Goal: Information Seeking & Learning: Find specific fact

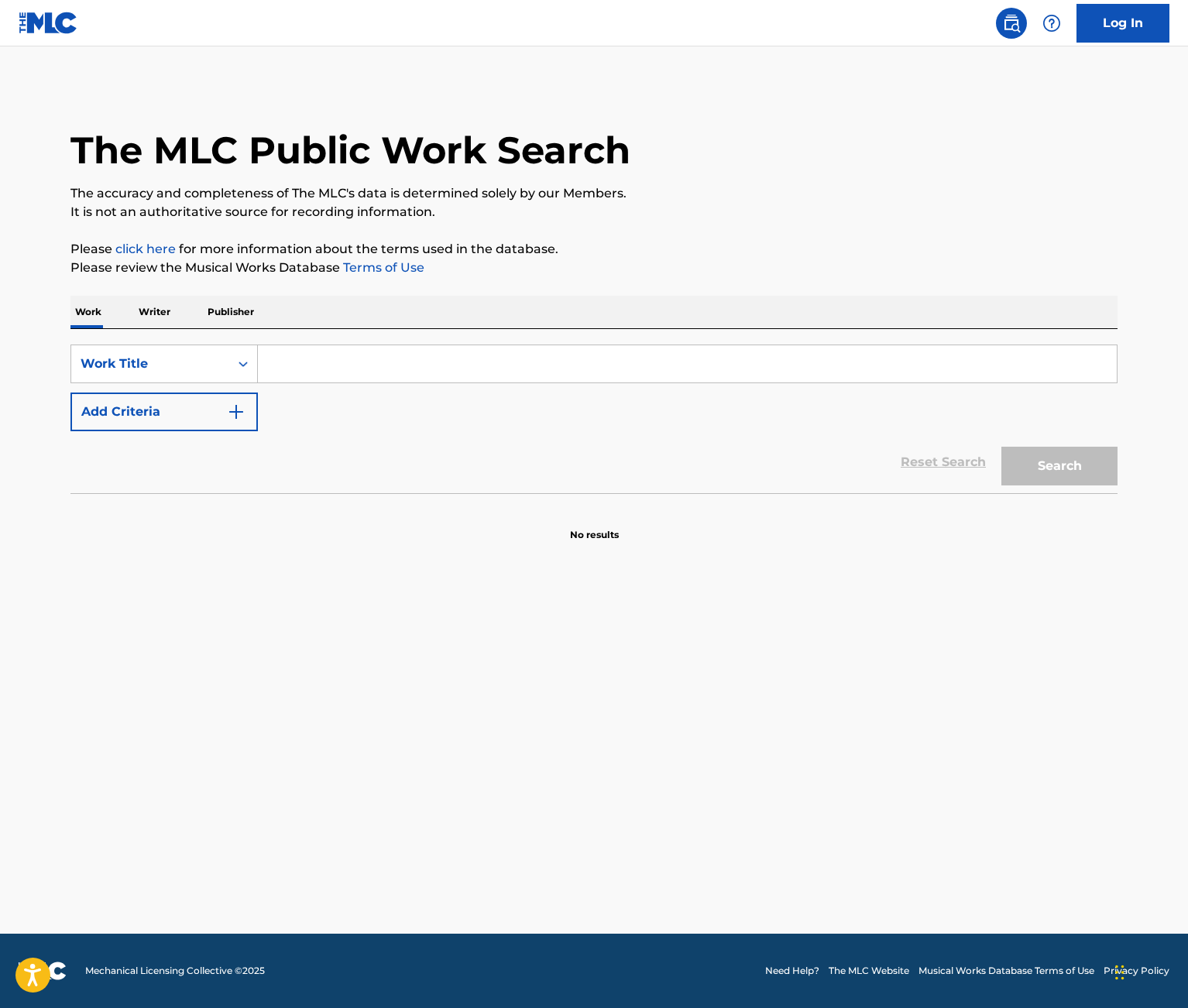
click at [333, 358] on input "Search Form" at bounding box center [688, 363] width 859 height 37
type input "Not Like Us"
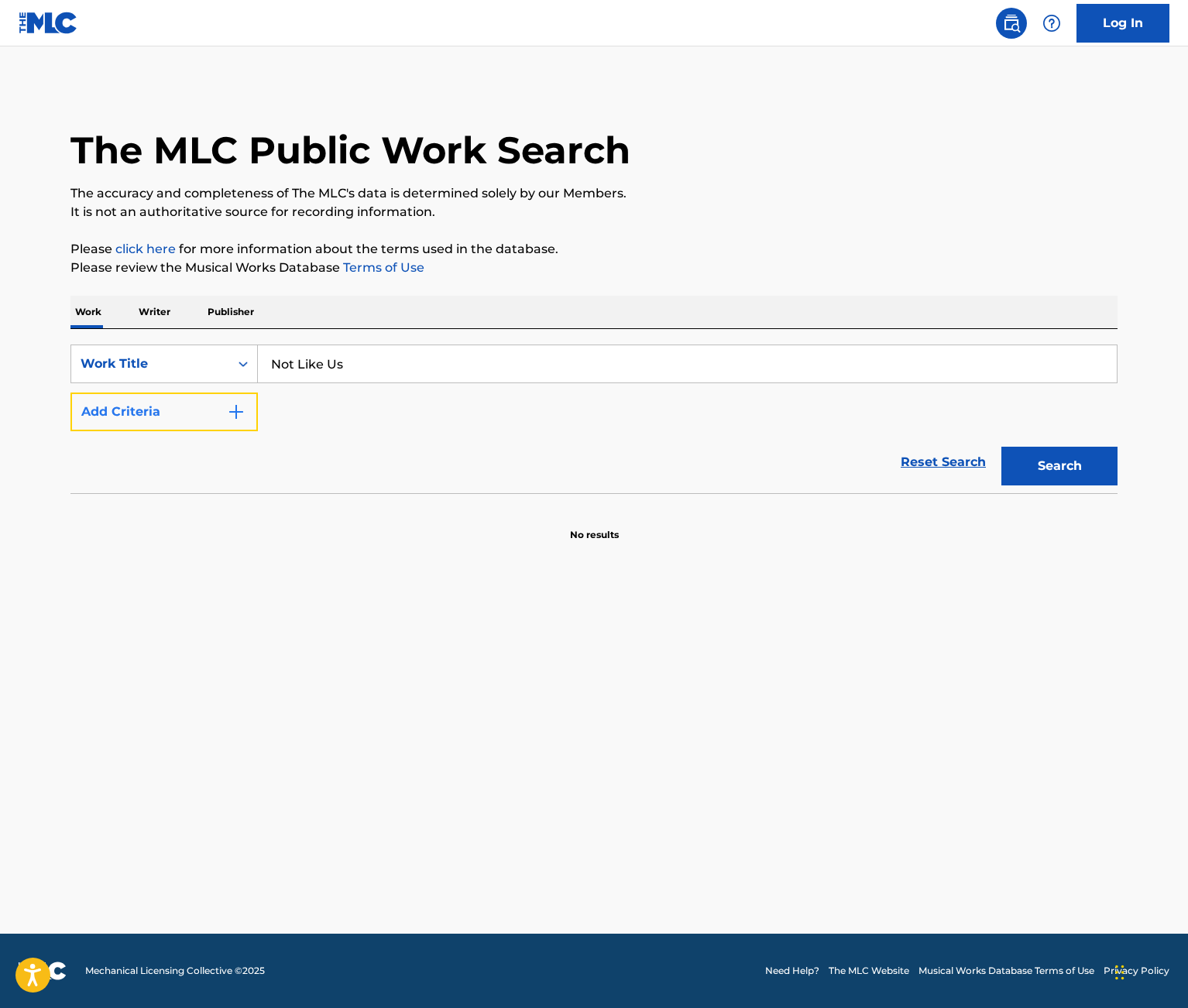
click at [206, 404] on button "Add Criteria" at bounding box center [164, 411] width 188 height 39
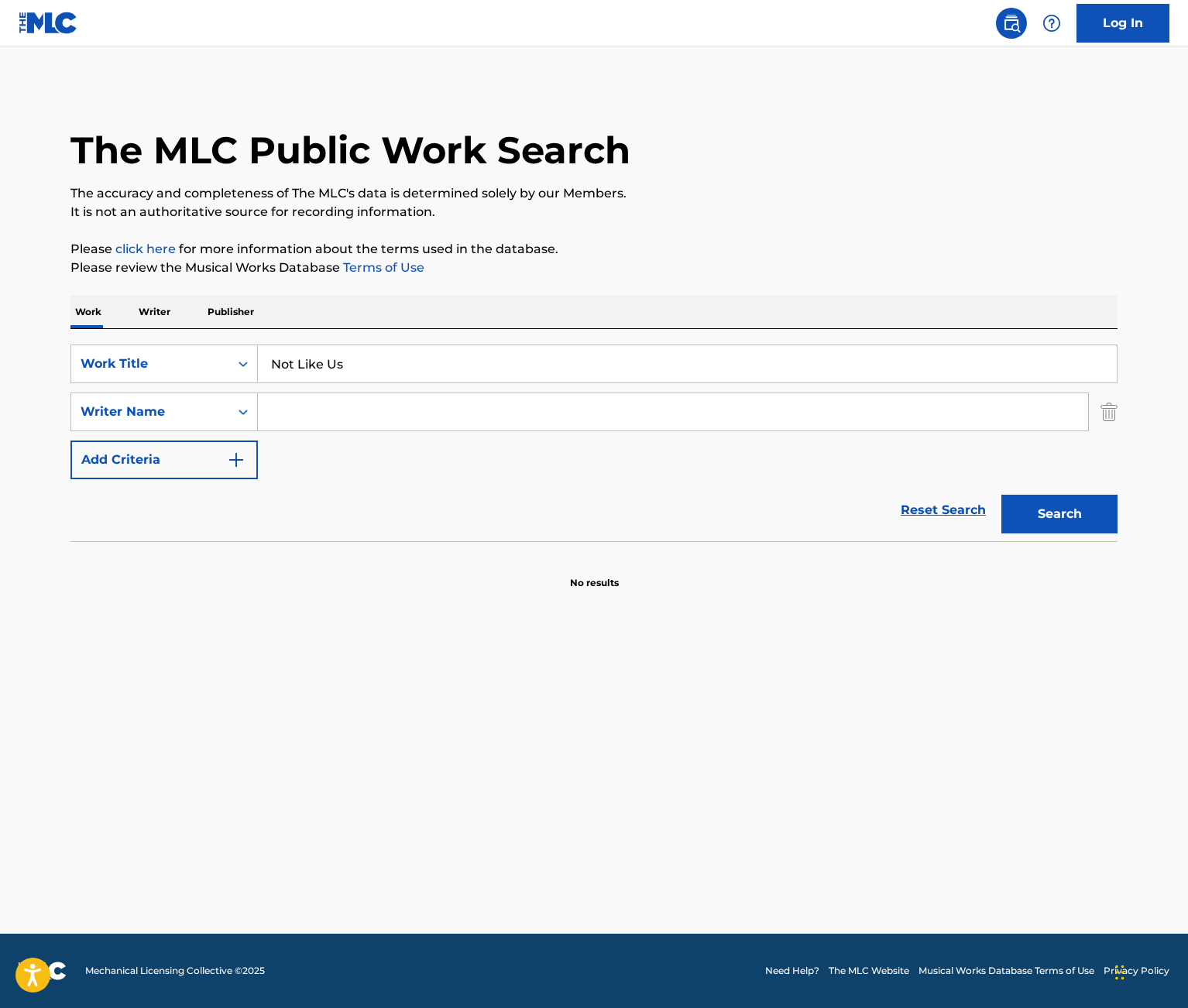
drag, startPoint x: 343, startPoint y: 409, endPoint x: 459, endPoint y: 417, distance: 116.3
click at [343, 409] on input "Search Form" at bounding box center [673, 411] width 830 height 37
paste input "Dijon [PERSON_NAME]"
click at [1013, 520] on button "Search" at bounding box center [1059, 514] width 116 height 39
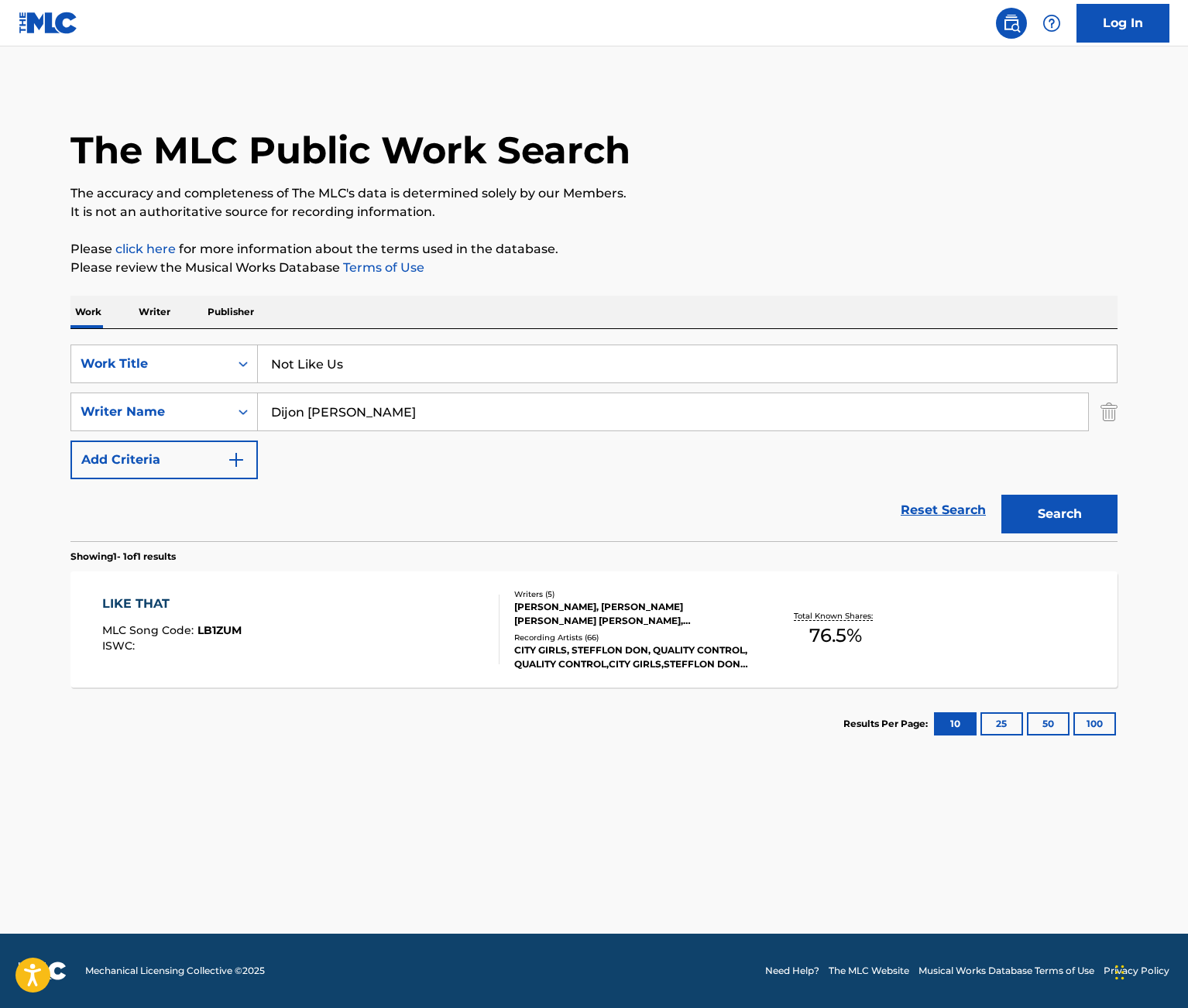
click at [263, 419] on input "Dijon [PERSON_NAME]" at bounding box center [673, 411] width 830 height 37
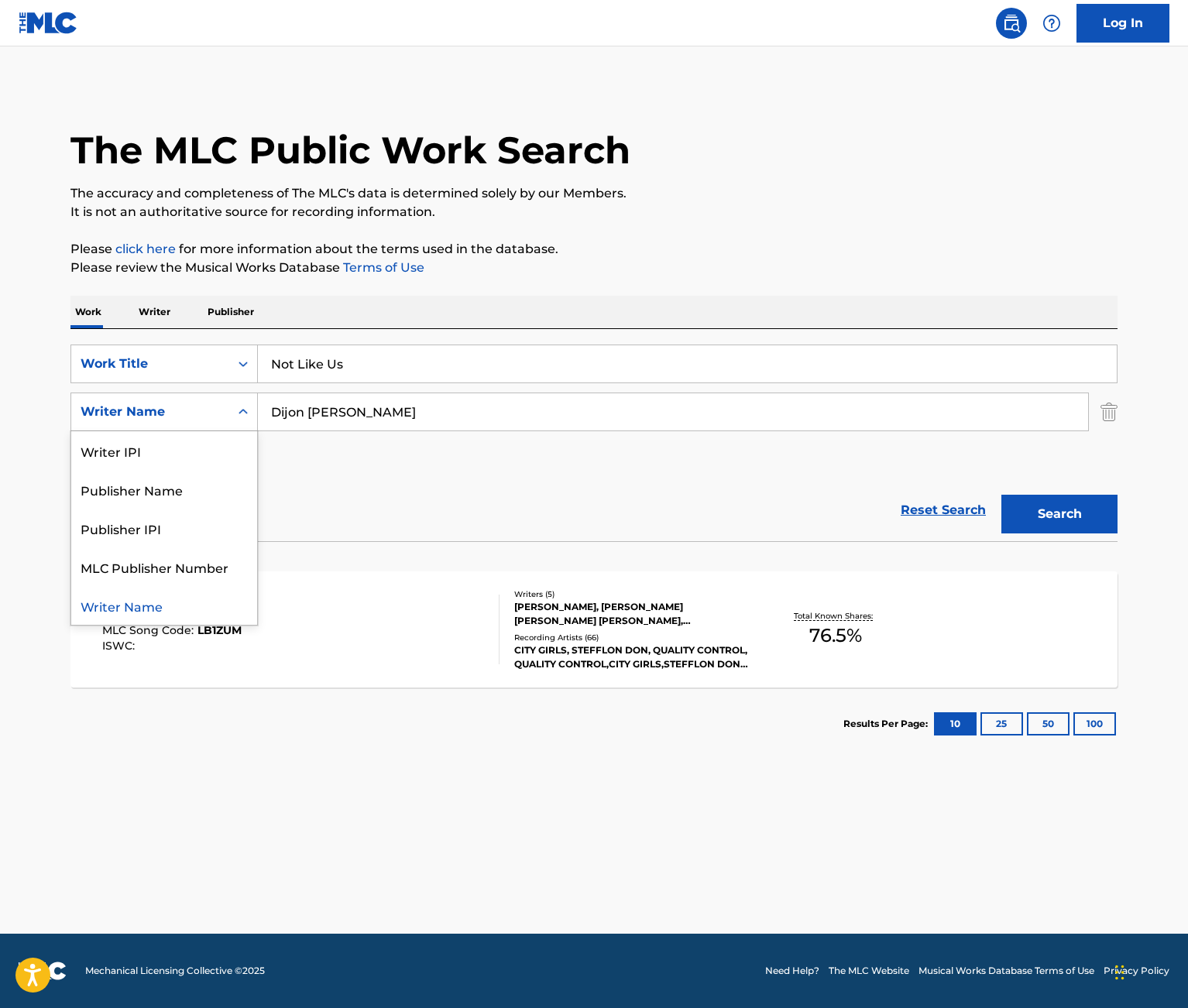
click at [235, 422] on div "Search Form" at bounding box center [243, 411] width 28 height 28
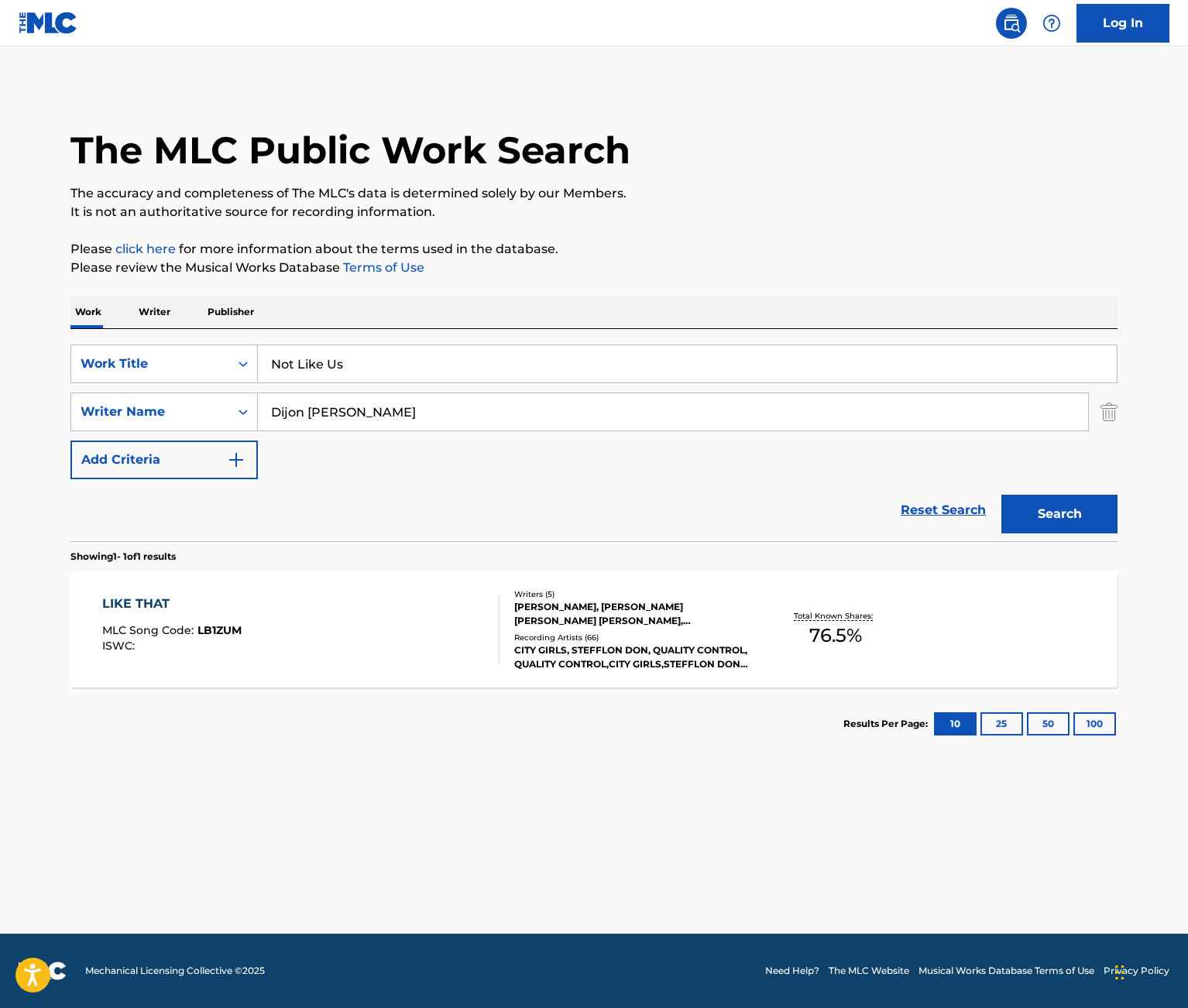
click at [237, 418] on icon "Search Form" at bounding box center [243, 412] width 15 height 15
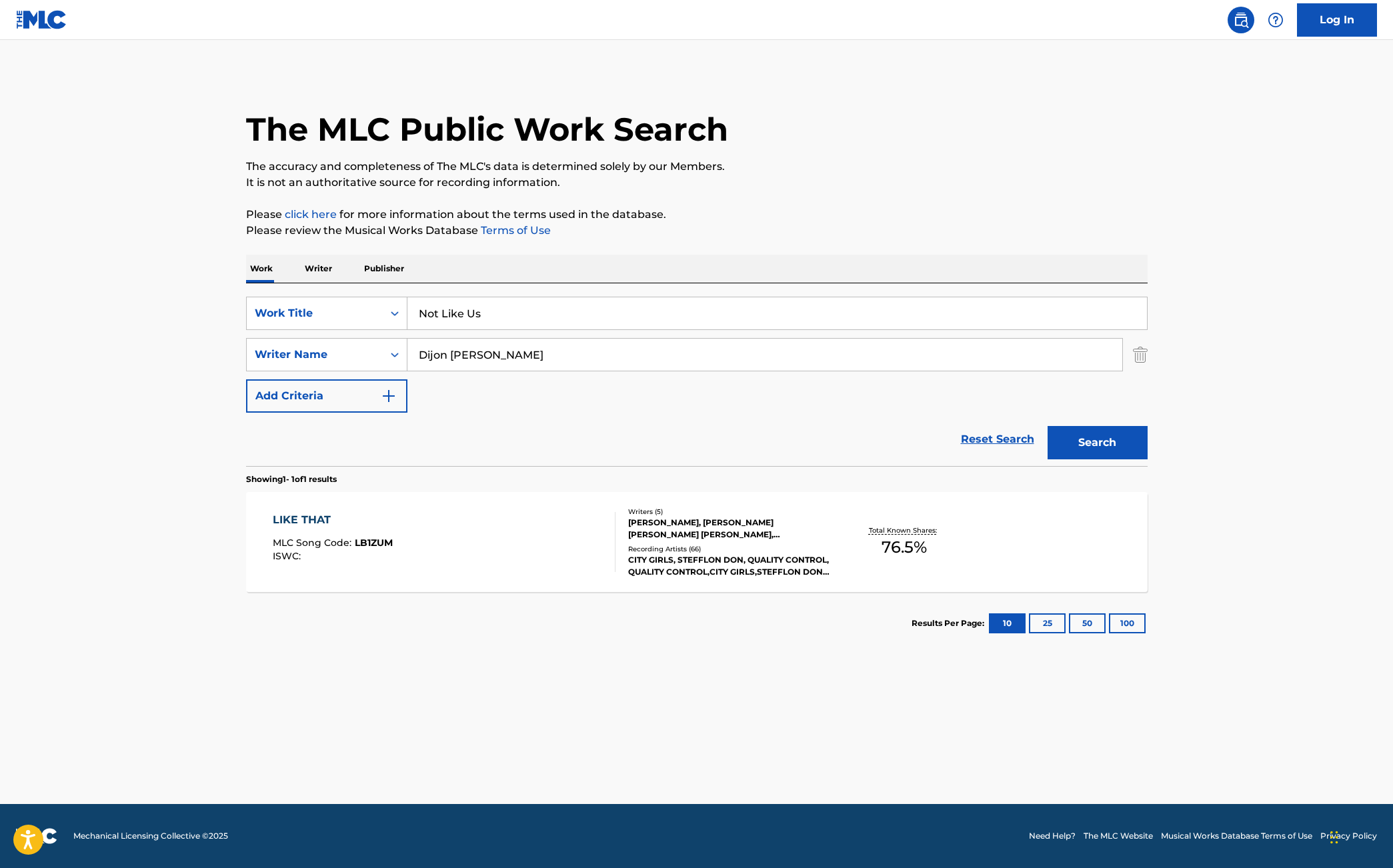
click at [496, 362] on input "Dijon [PERSON_NAME]" at bounding box center [765, 354] width 715 height 32
paste input "[PERSON_NAME]"
type input "[PERSON_NAME]"
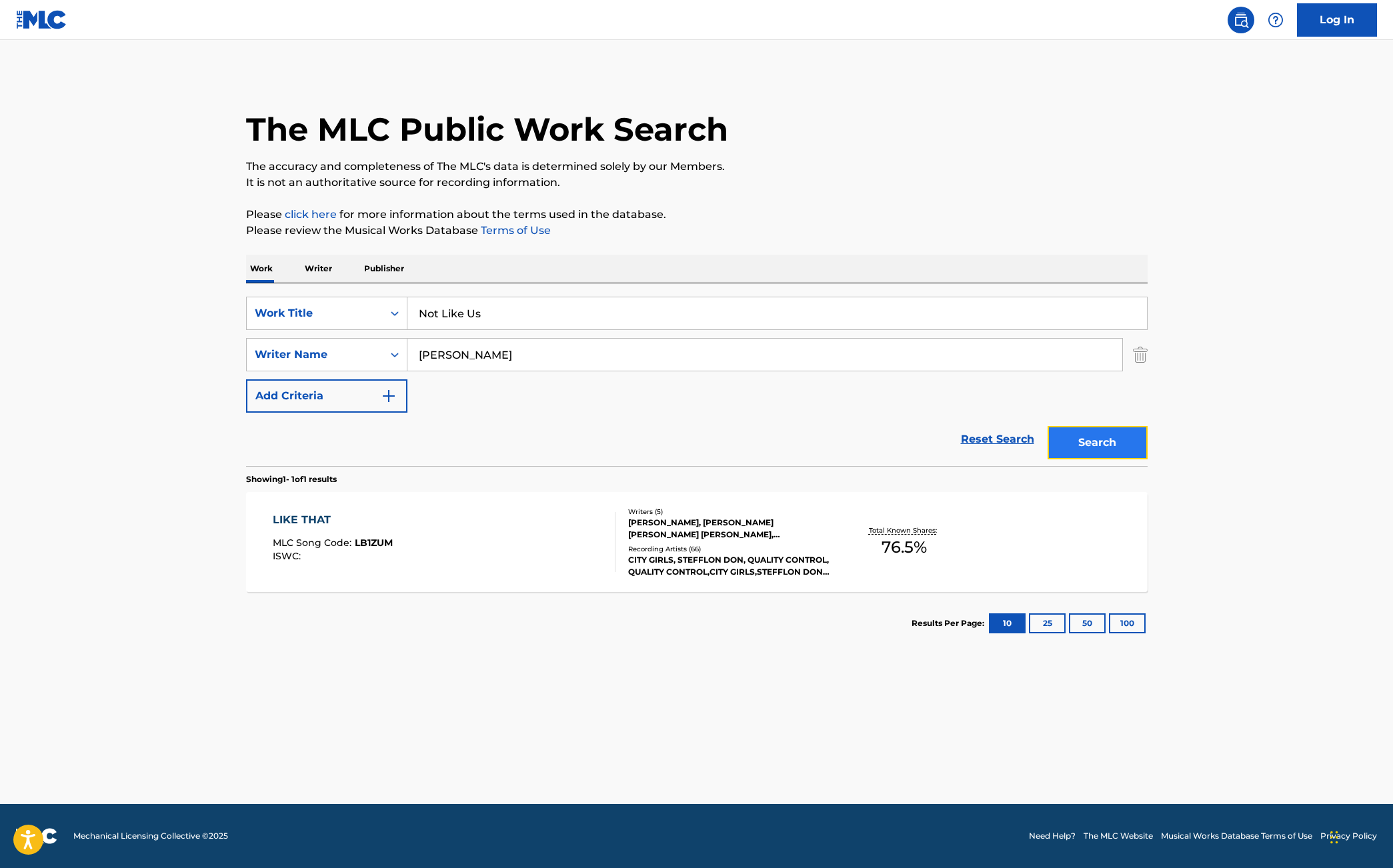
click at [1022, 448] on button "Search" at bounding box center [1097, 443] width 100 height 33
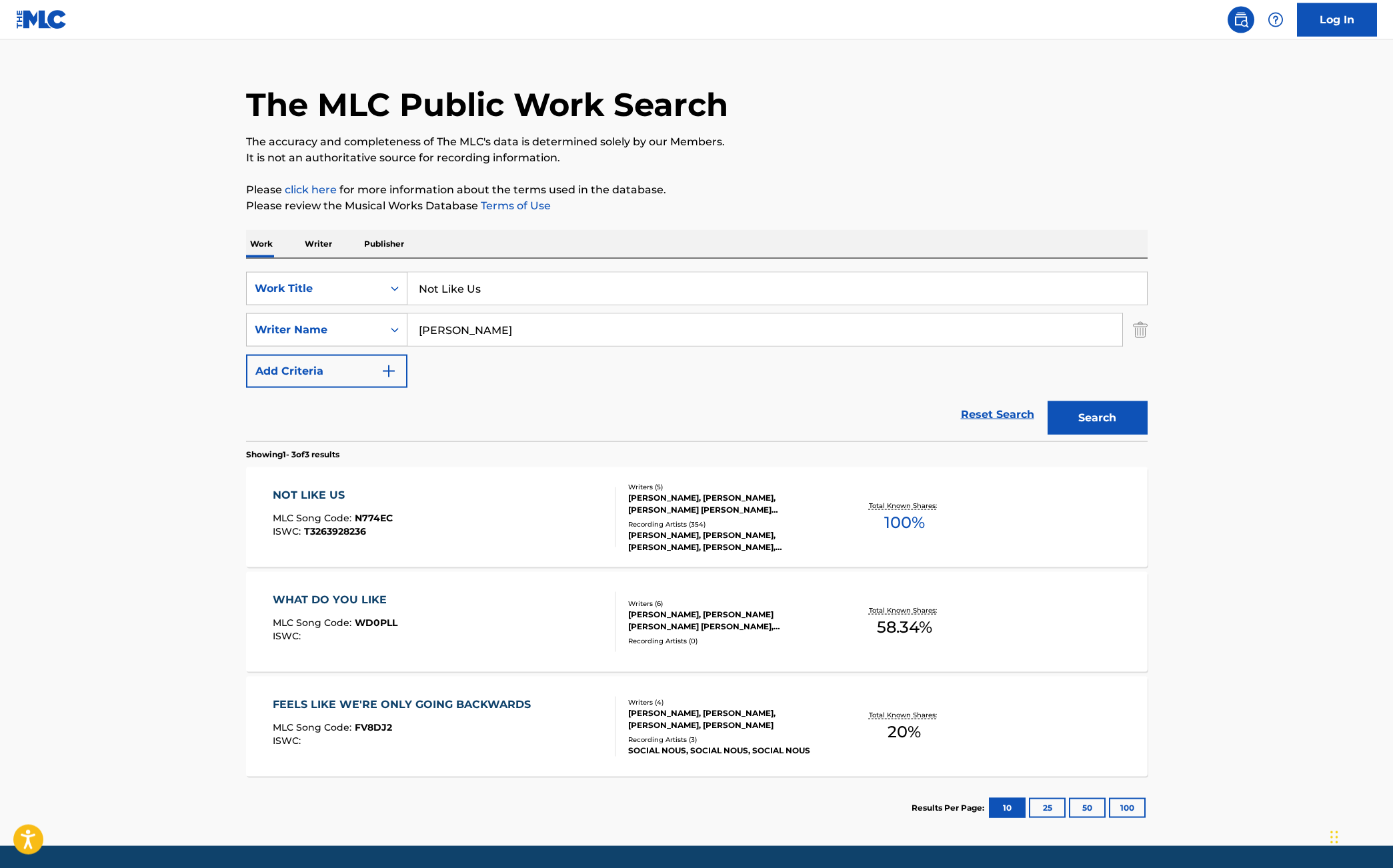
scroll to position [67, 0]
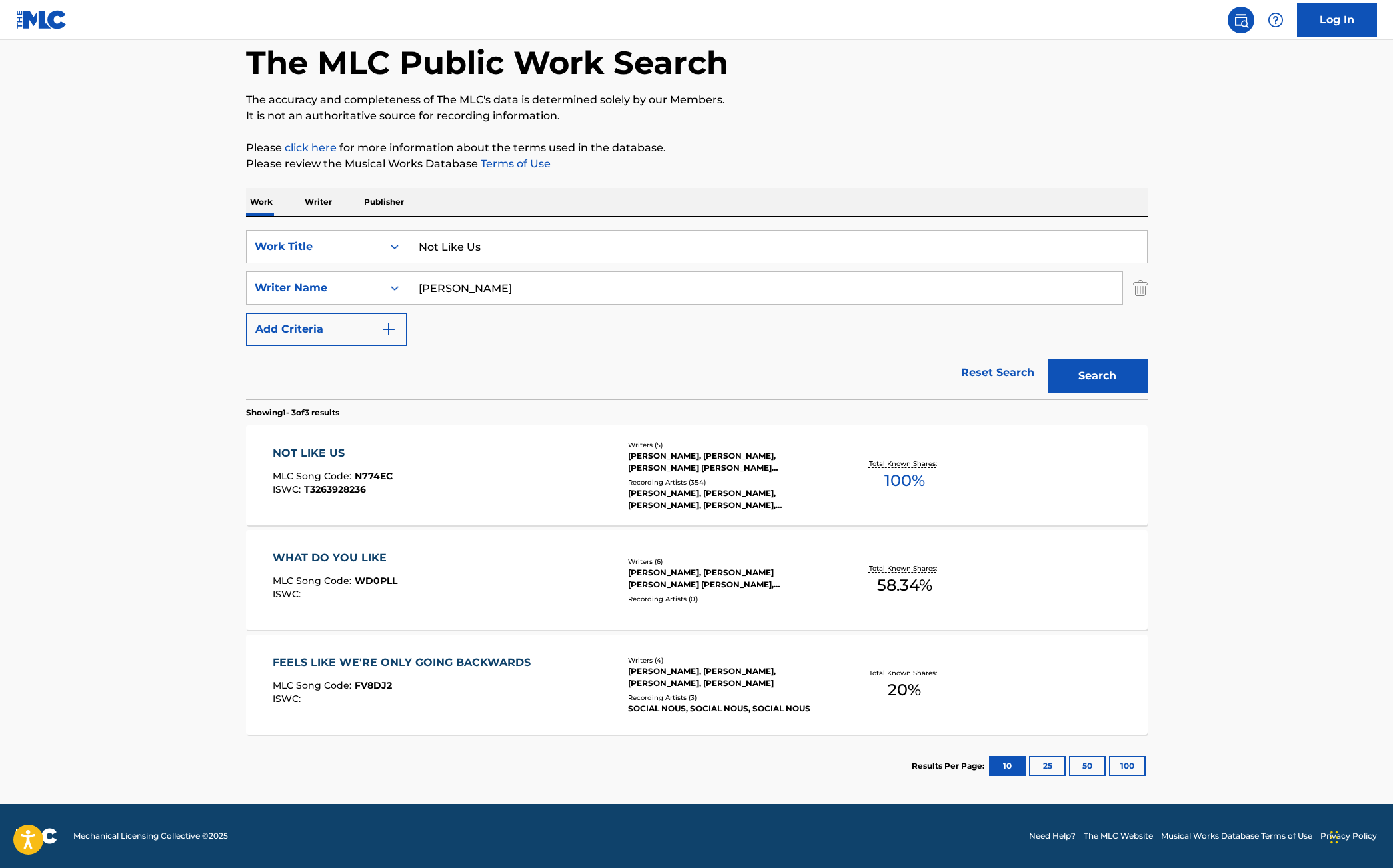
click at [513, 481] on div "NOT LIKE US MLC Song Code : N774EC ISWC : T3263928236" at bounding box center [444, 475] width 343 height 60
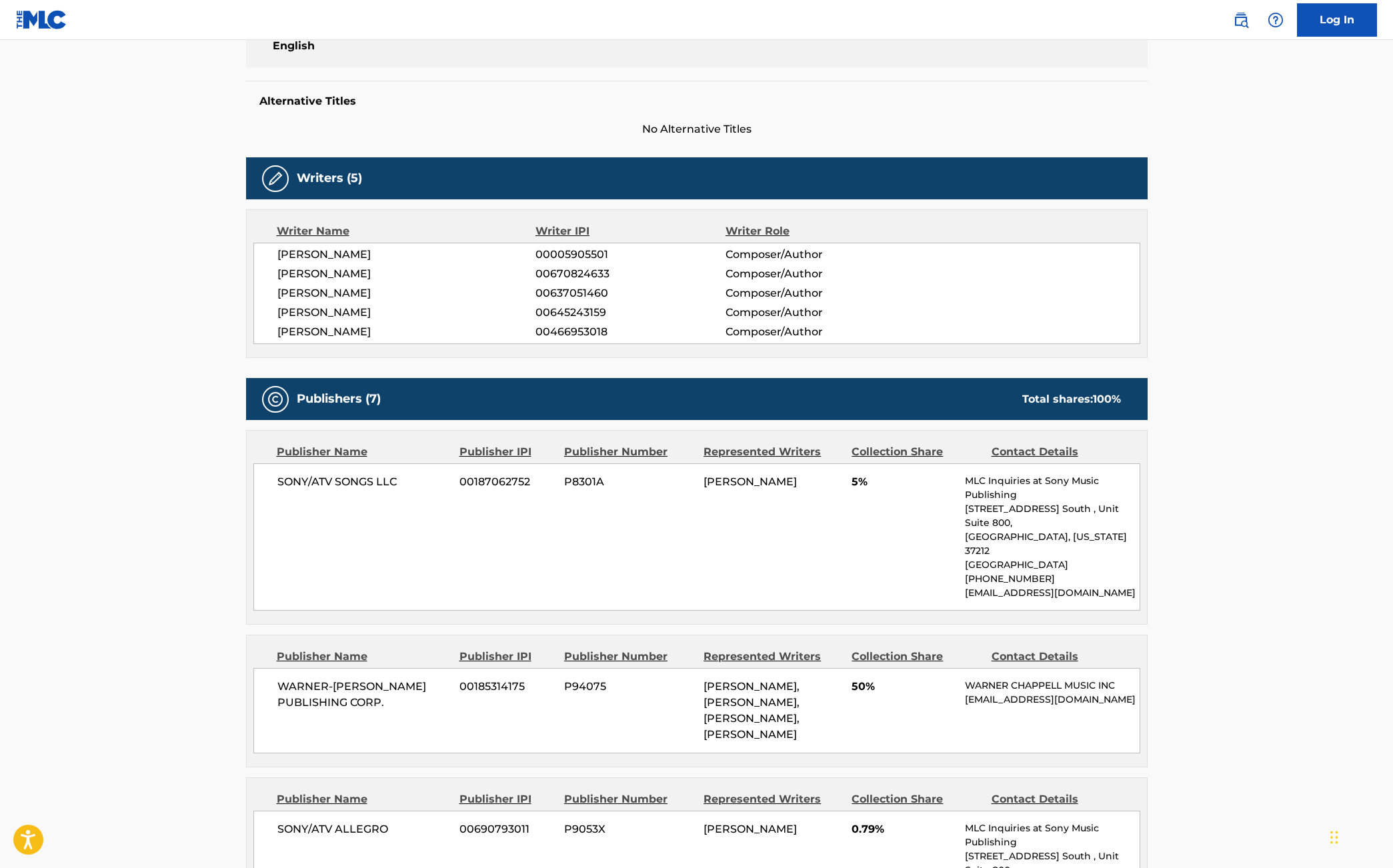
scroll to position [362, 0]
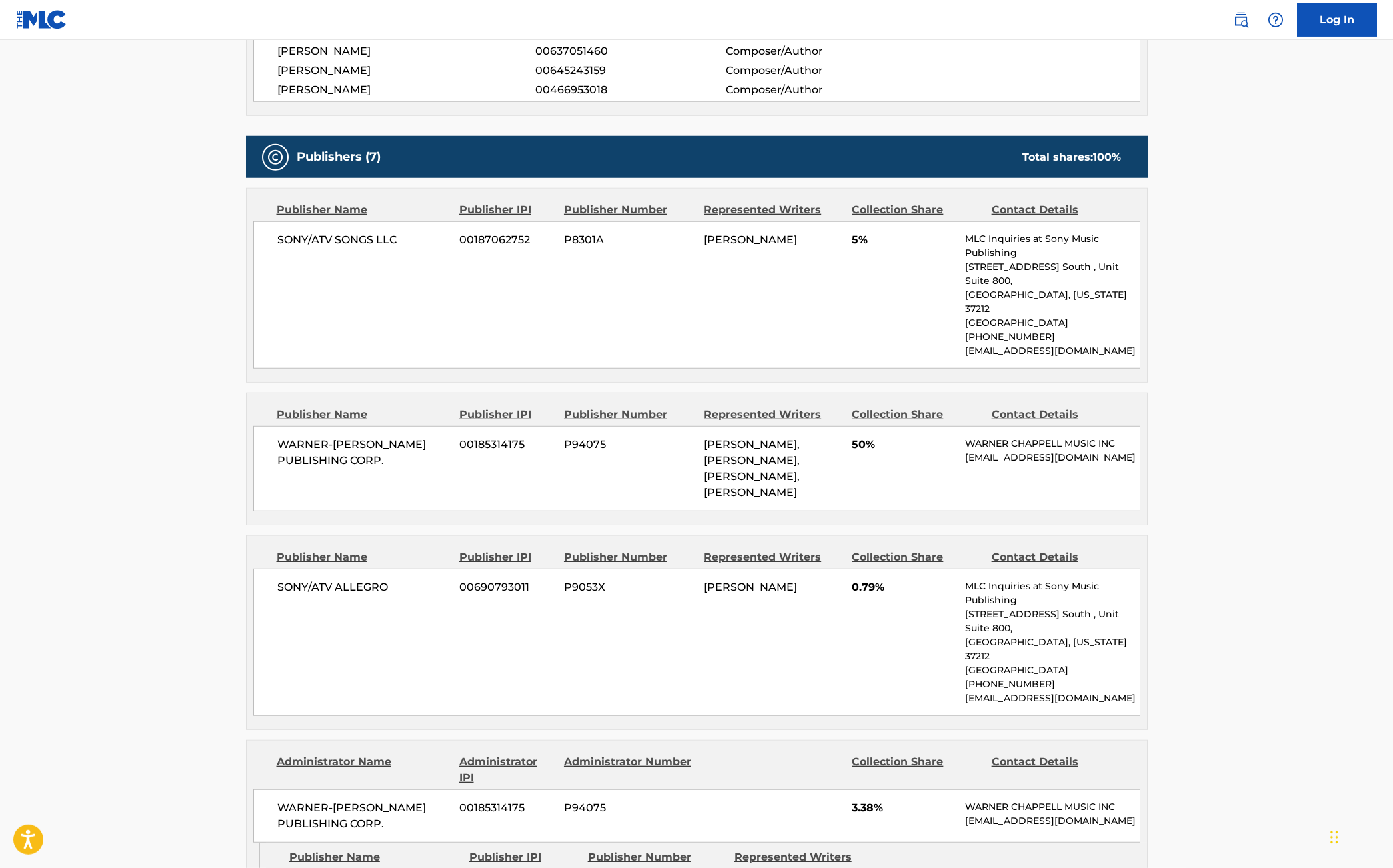
scroll to position [566, 0]
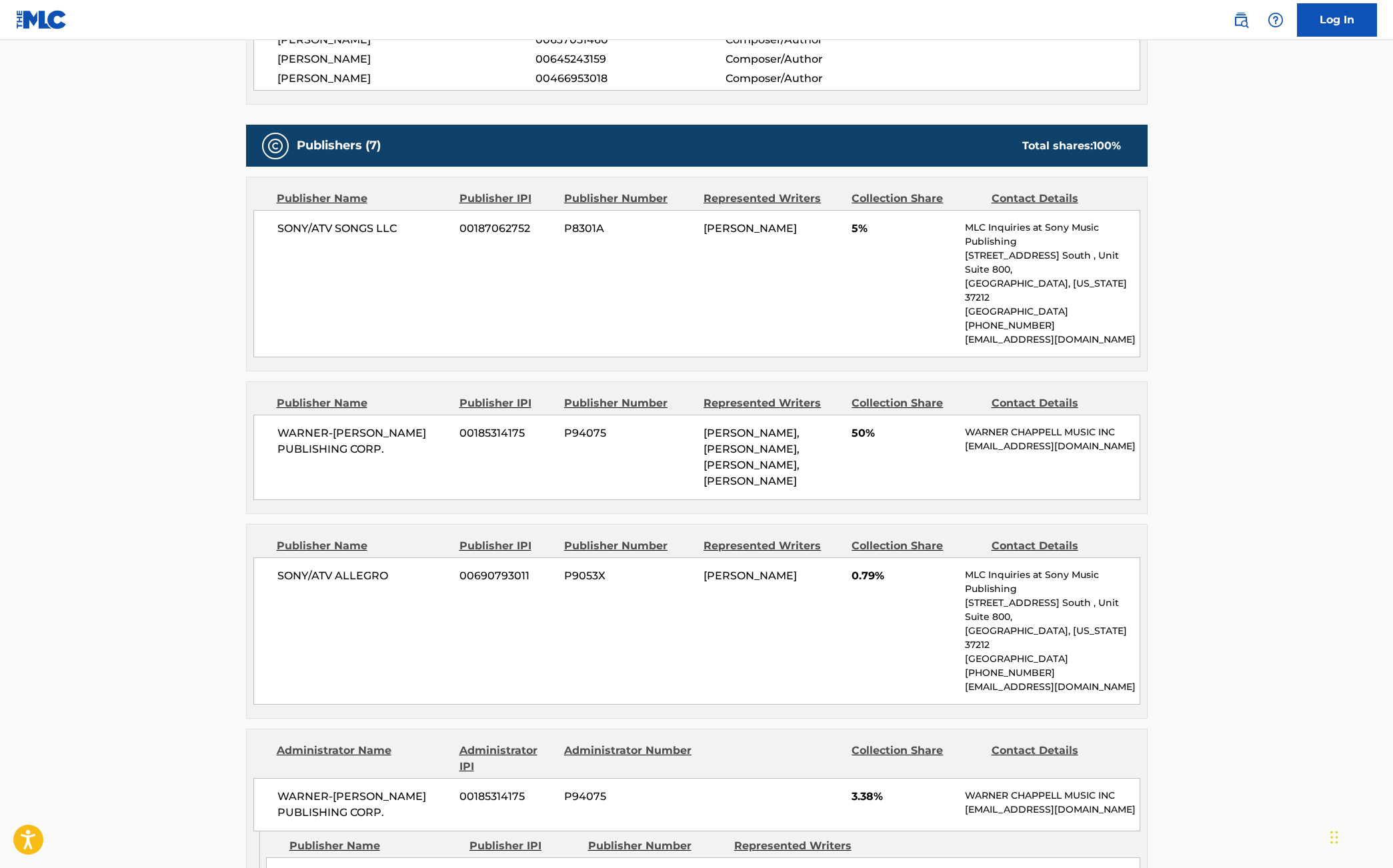
click at [1022, 651] on main "< Back to public search results Copy work link NOT LIKE US Work Detail Member W…" at bounding box center [696, 832] width 1393 height 2714
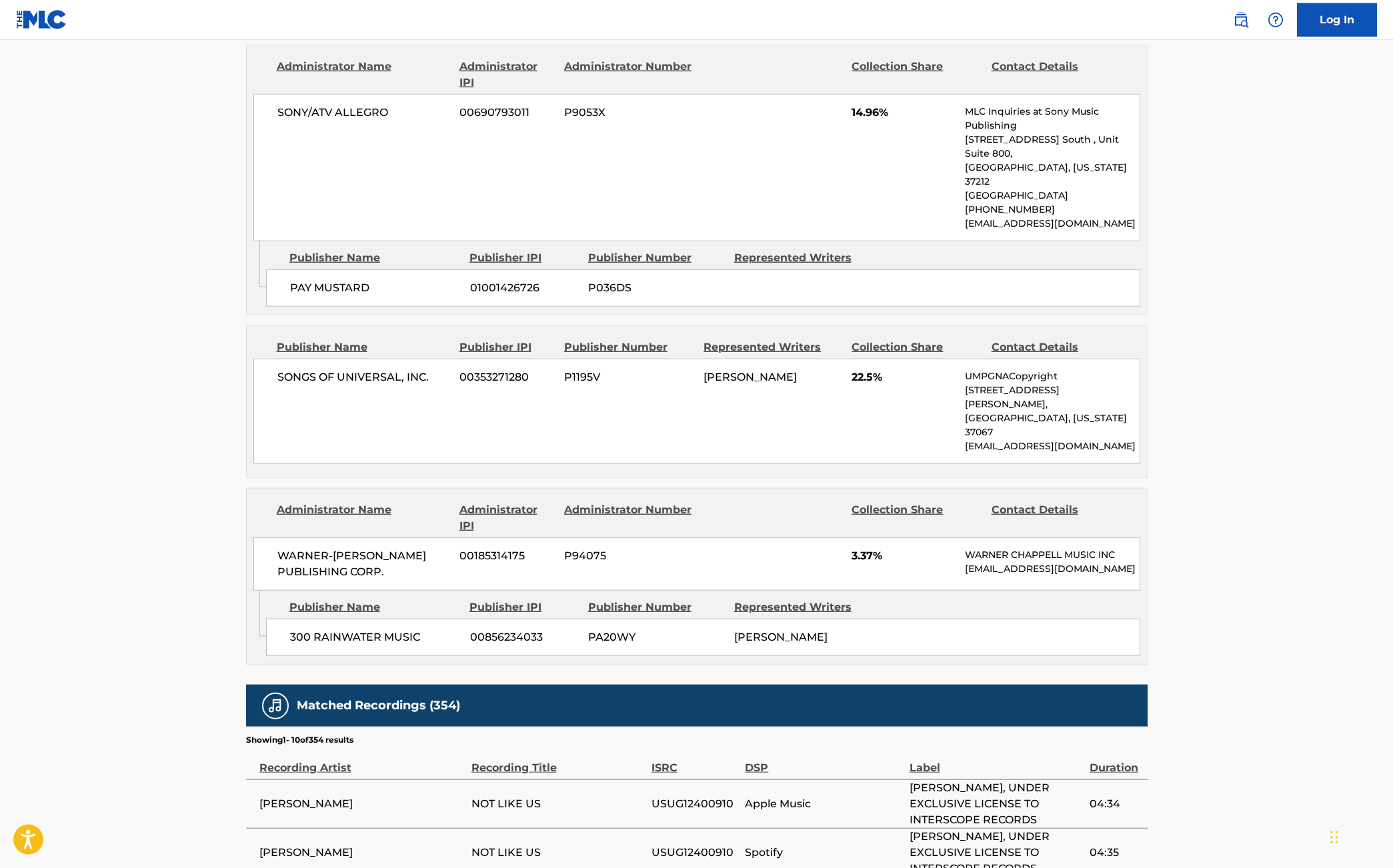
scroll to position [1842, 0]
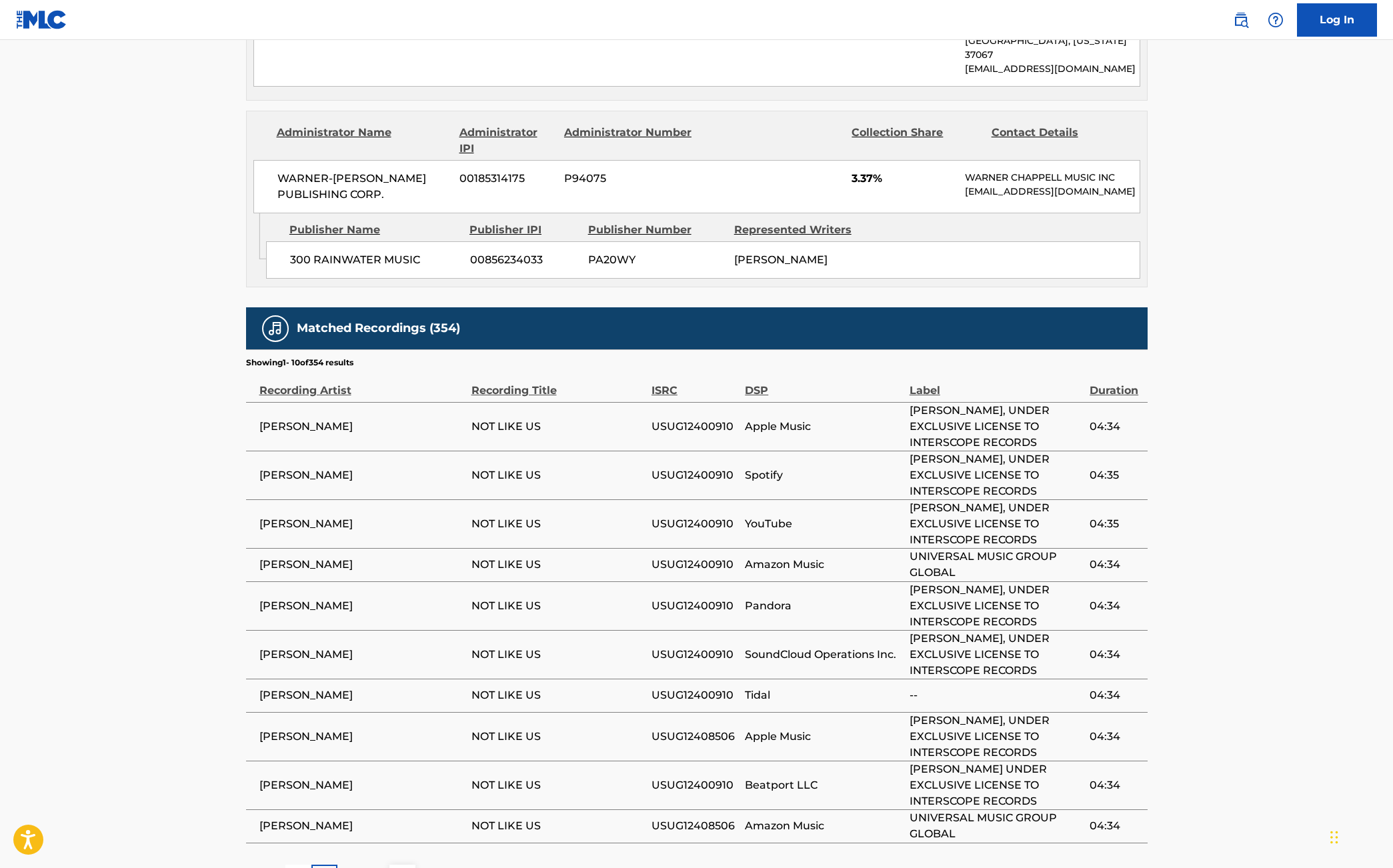
click at [355, 865] on div "2" at bounding box center [350, 878] width 26 height 26
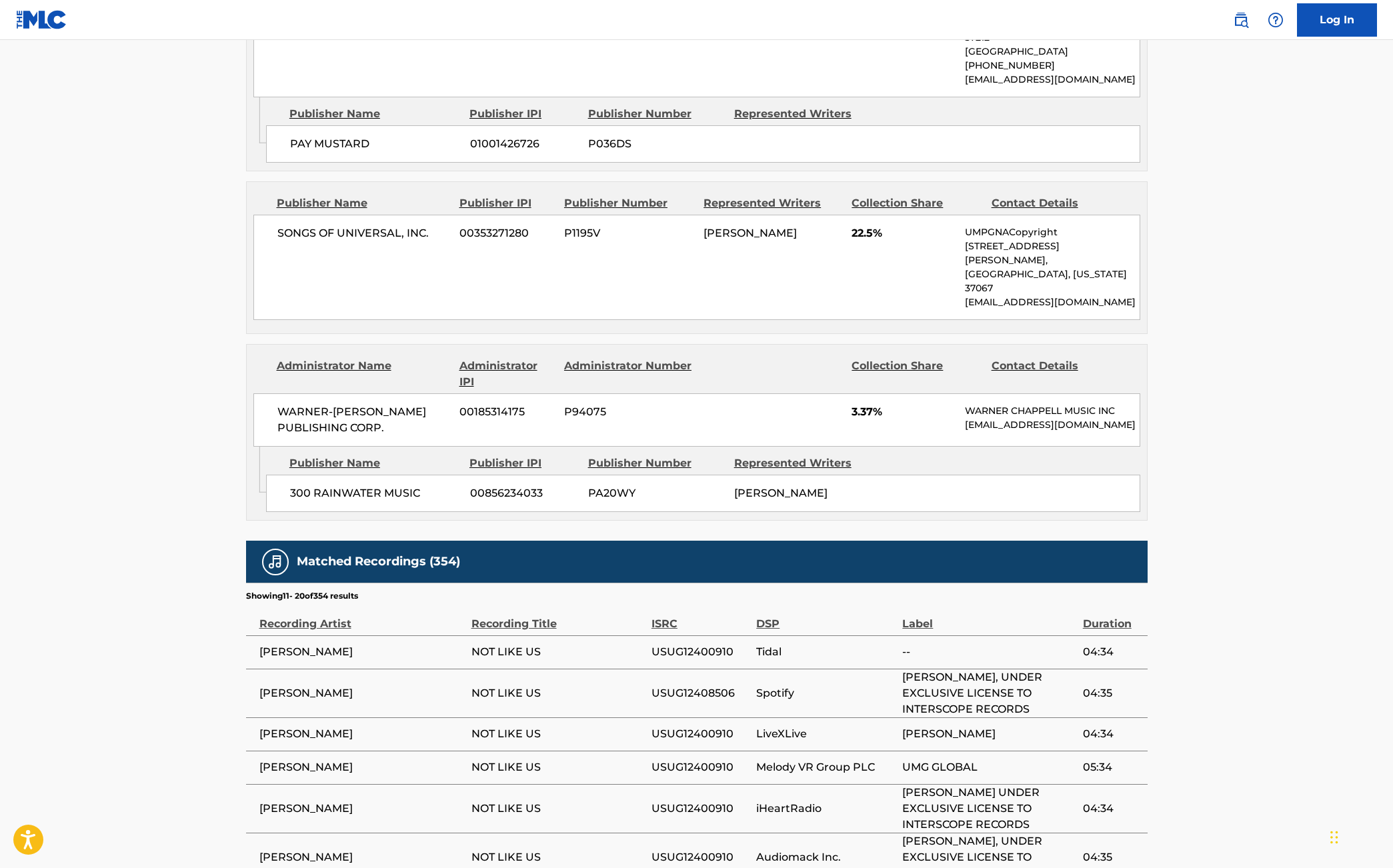
scroll to position [1796, 0]
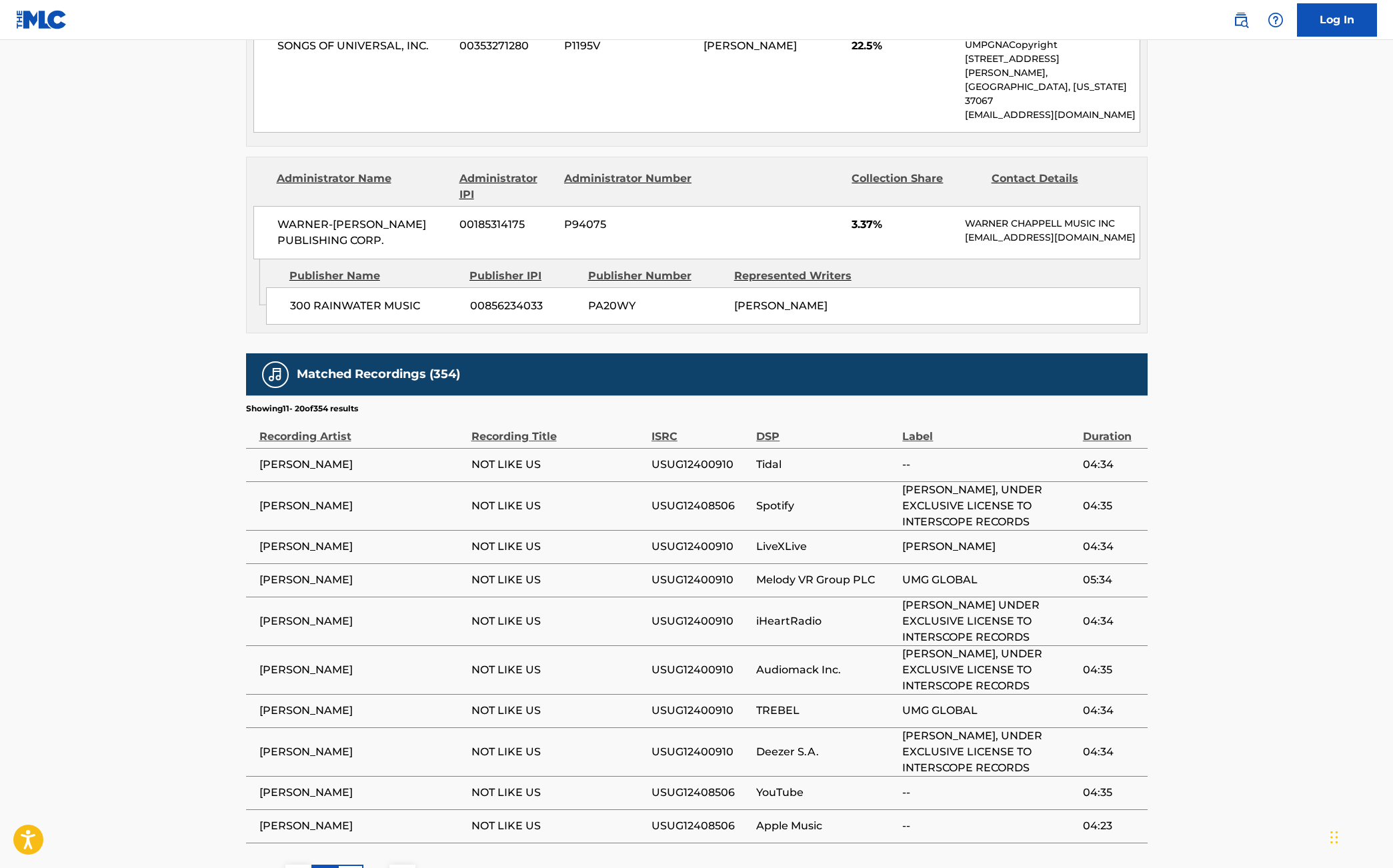
click at [333, 865] on div "1" at bounding box center [324, 878] width 26 height 26
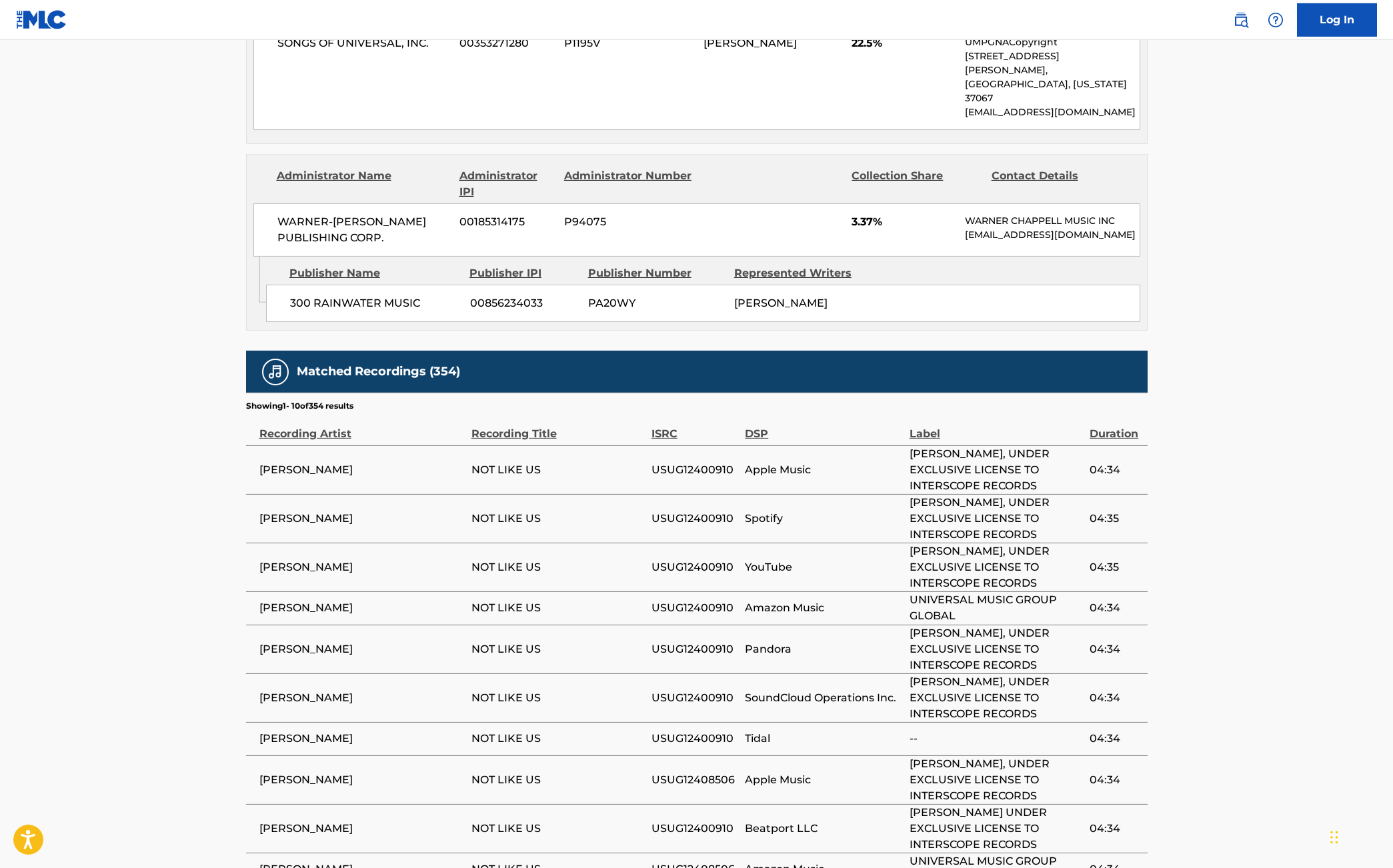
scroll to position [1842, 0]
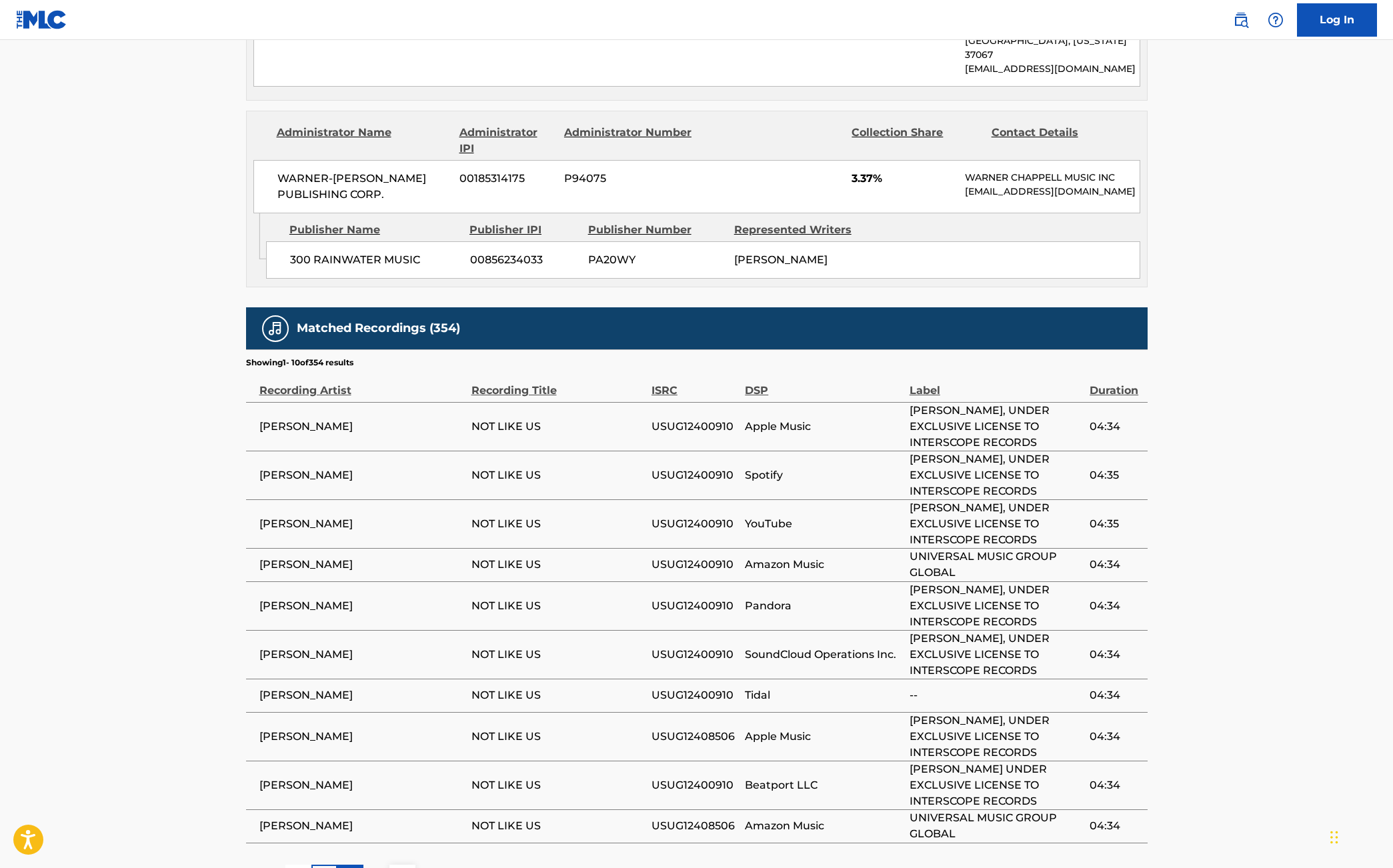
click at [355, 865] on div "2" at bounding box center [350, 878] width 26 height 26
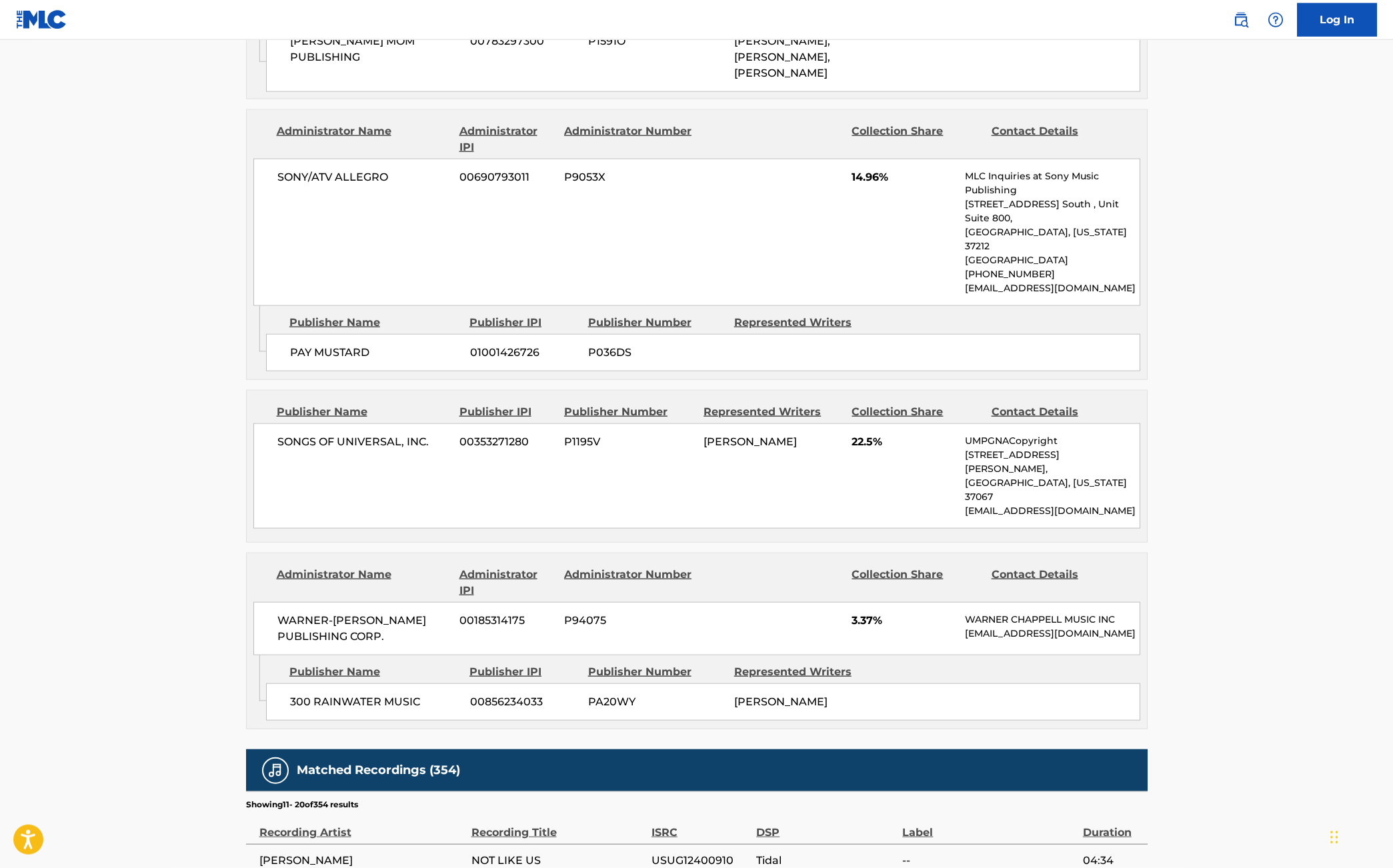
scroll to position [1796, 0]
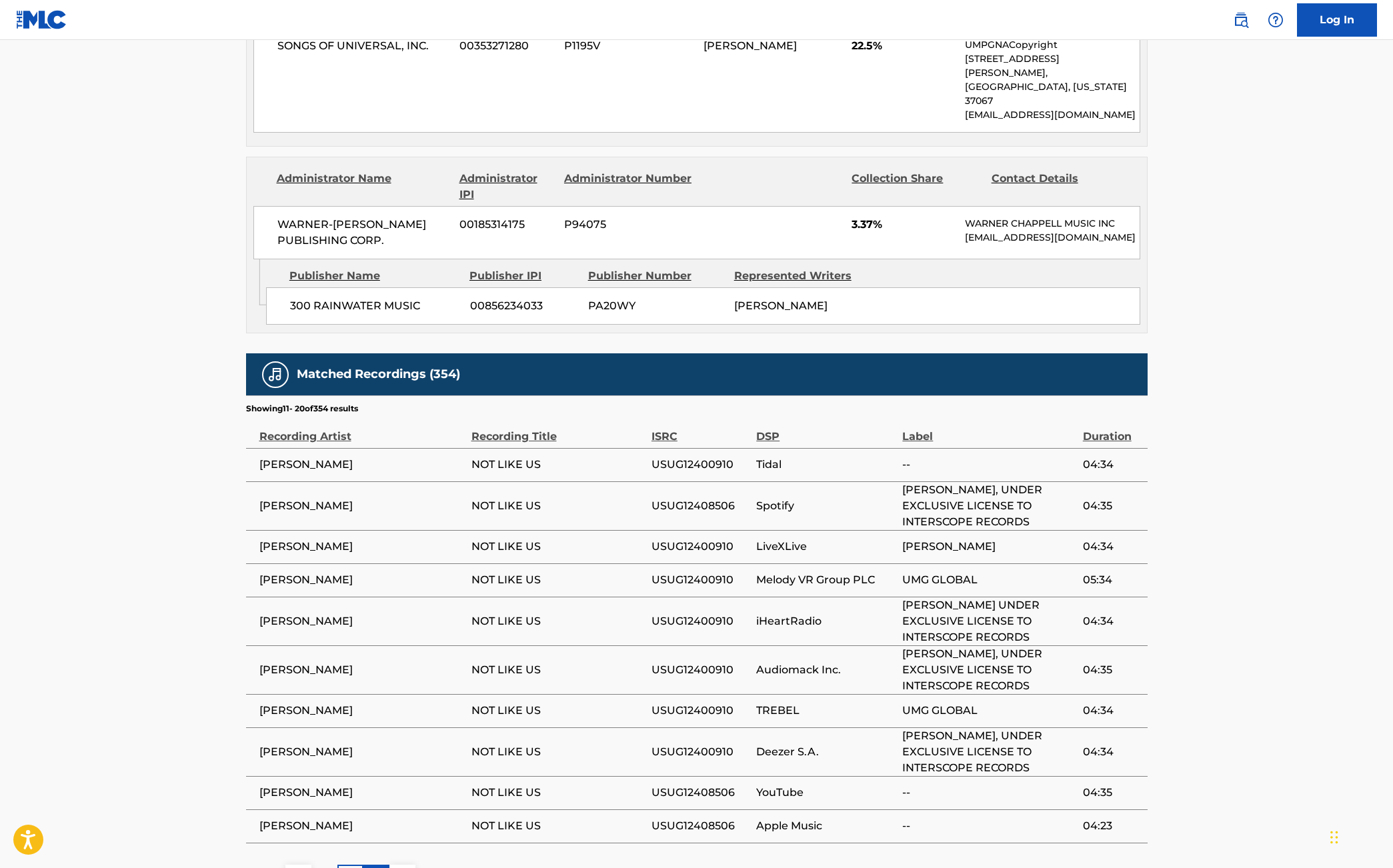
click at [378, 867] on p "3" at bounding box center [377, 878] width 6 height 16
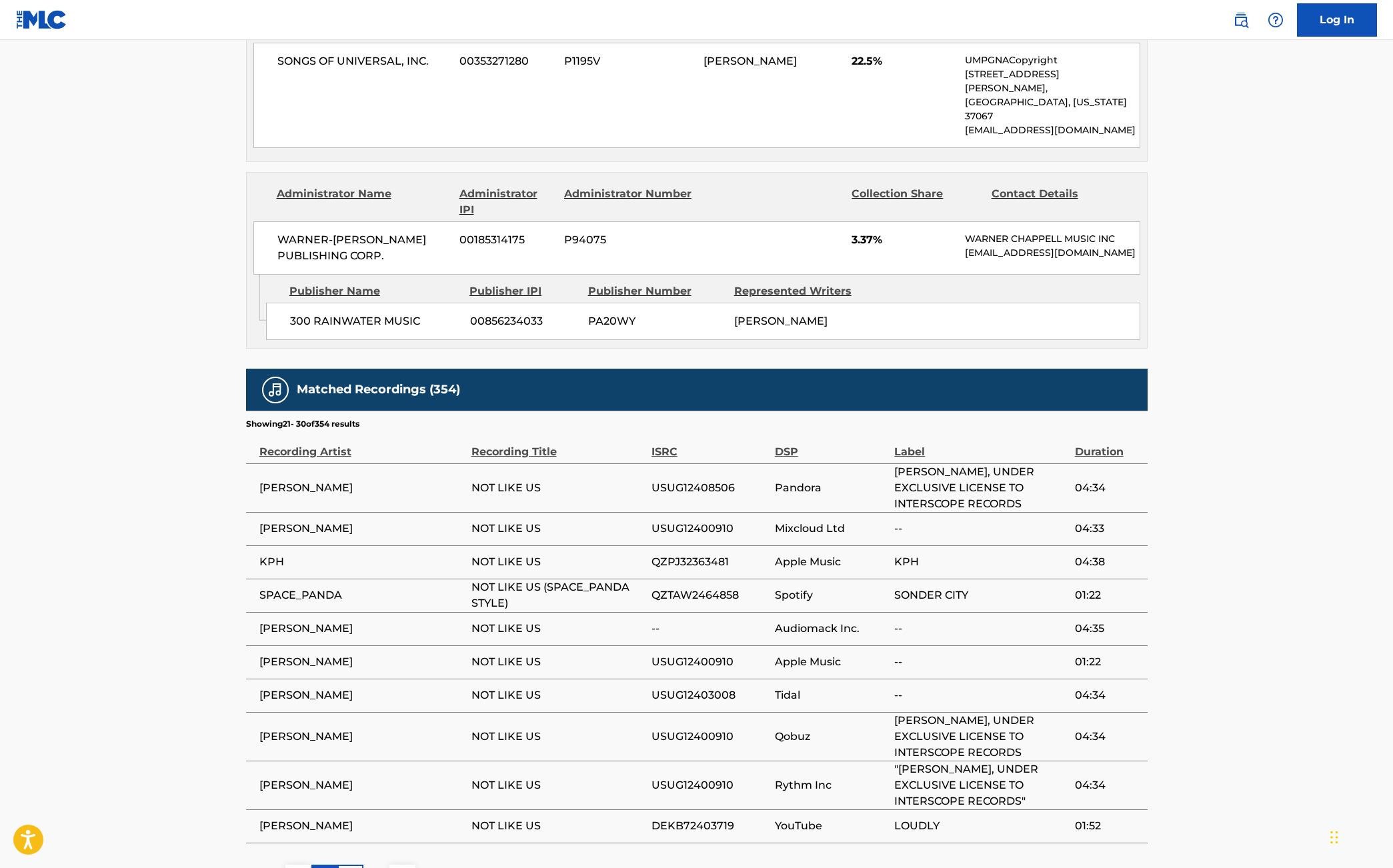
click at [325, 867] on p "2" at bounding box center [325, 878] width 6 height 16
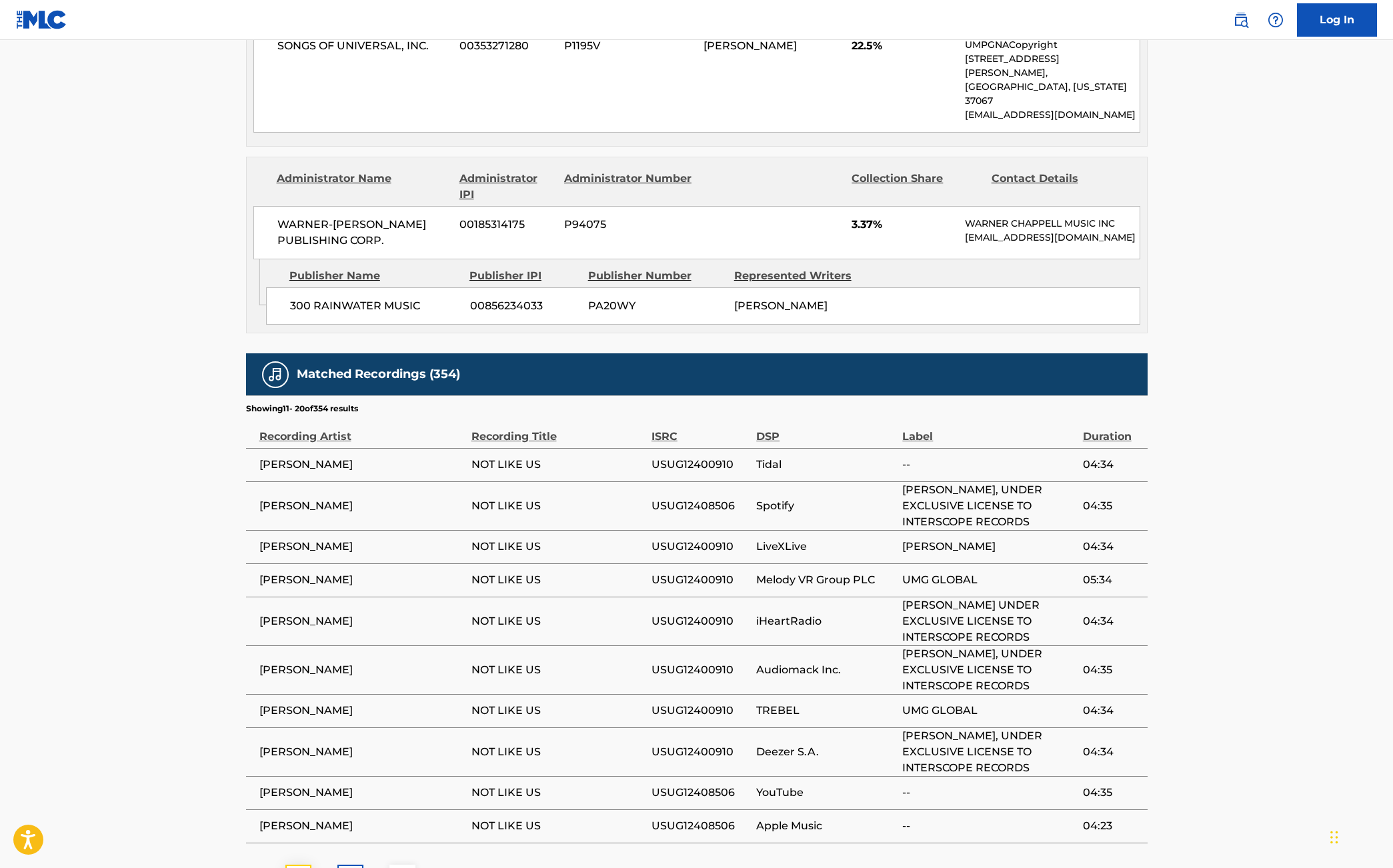
click at [300, 867] on img at bounding box center [298, 878] width 16 height 16
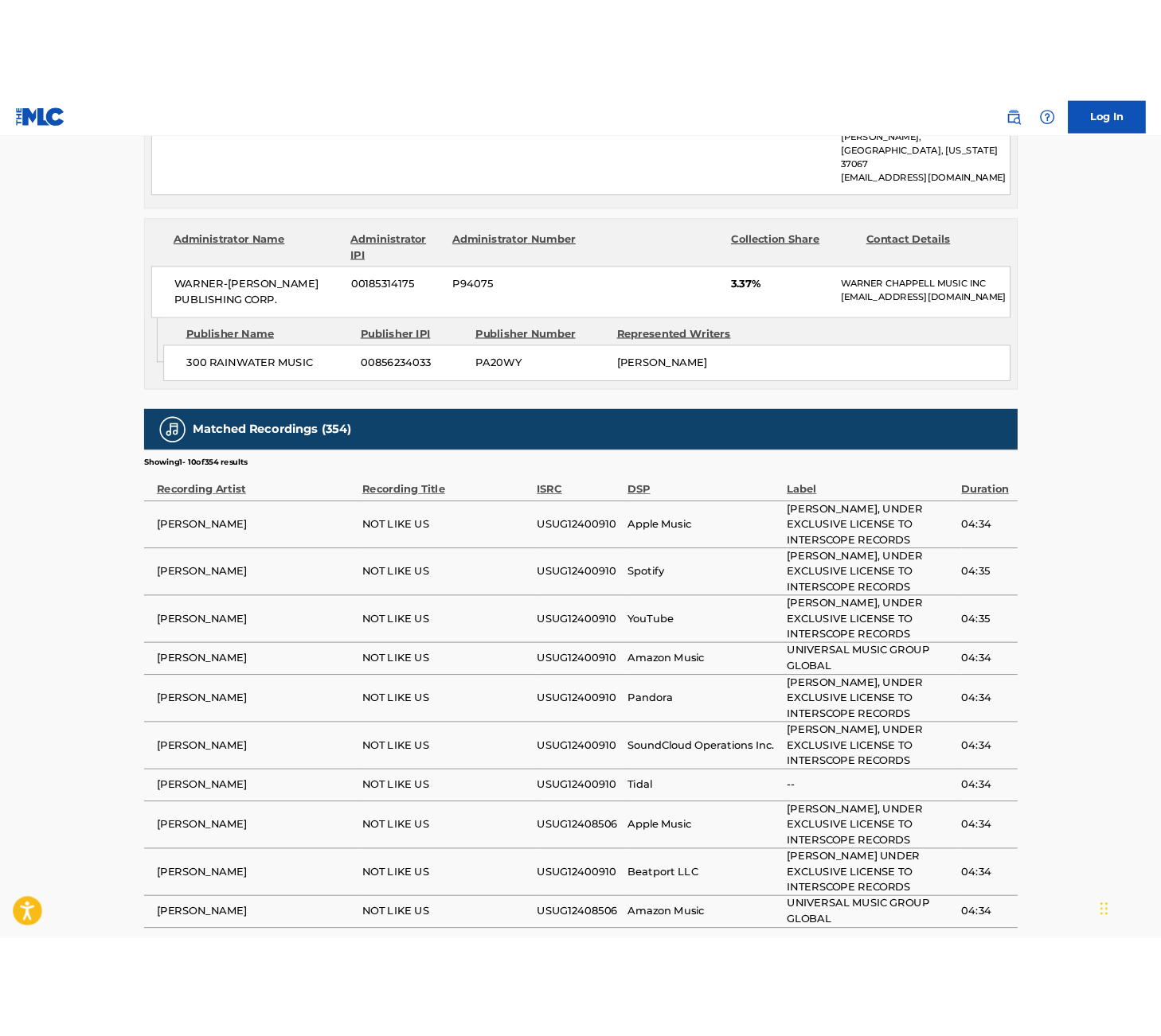
scroll to position [2199, 0]
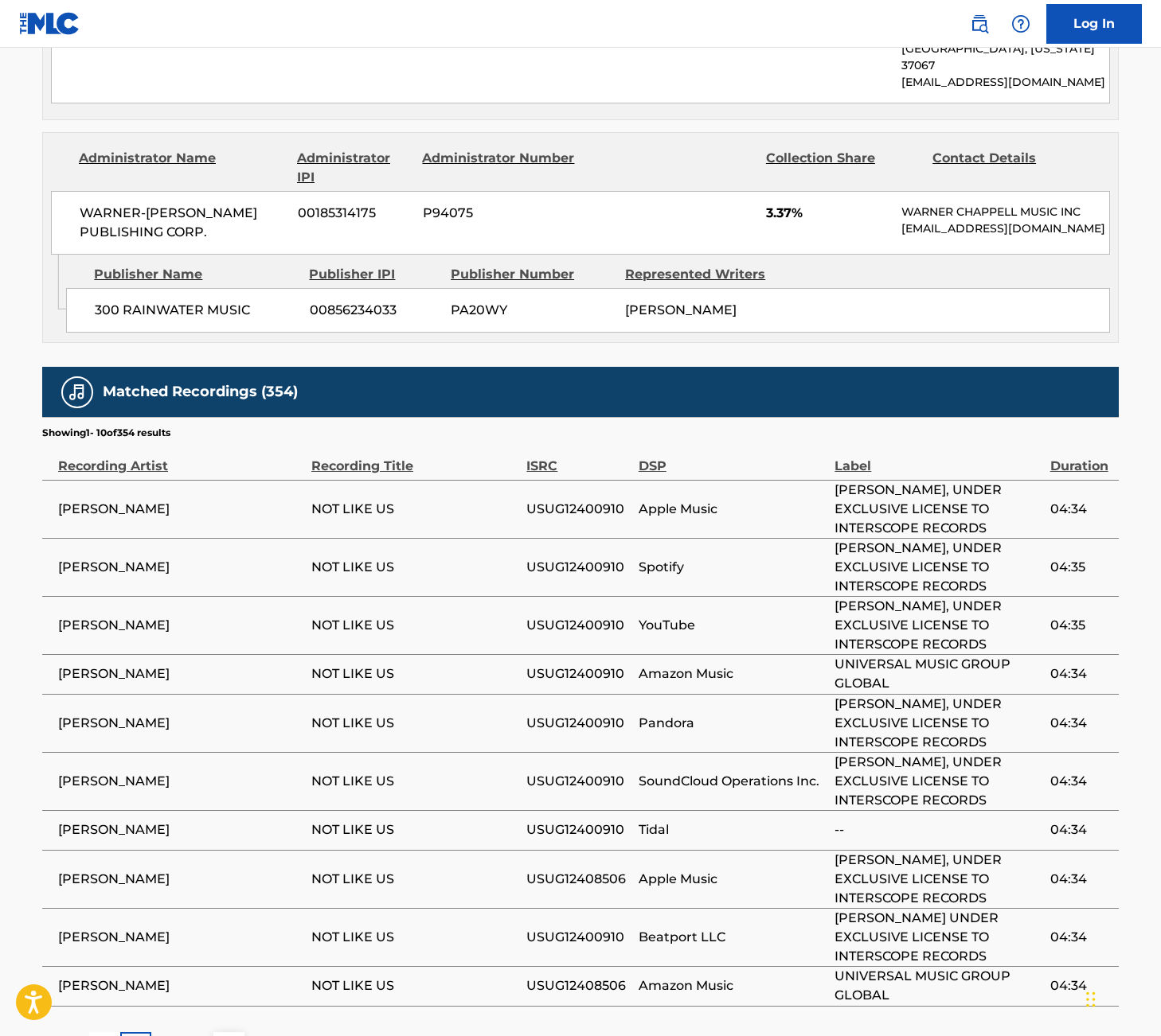
click at [721, 664] on span "Amazon Music" at bounding box center [732, 674] width 188 height 19
click at [178, 1032] on div "2" at bounding box center [166, 1048] width 31 height 31
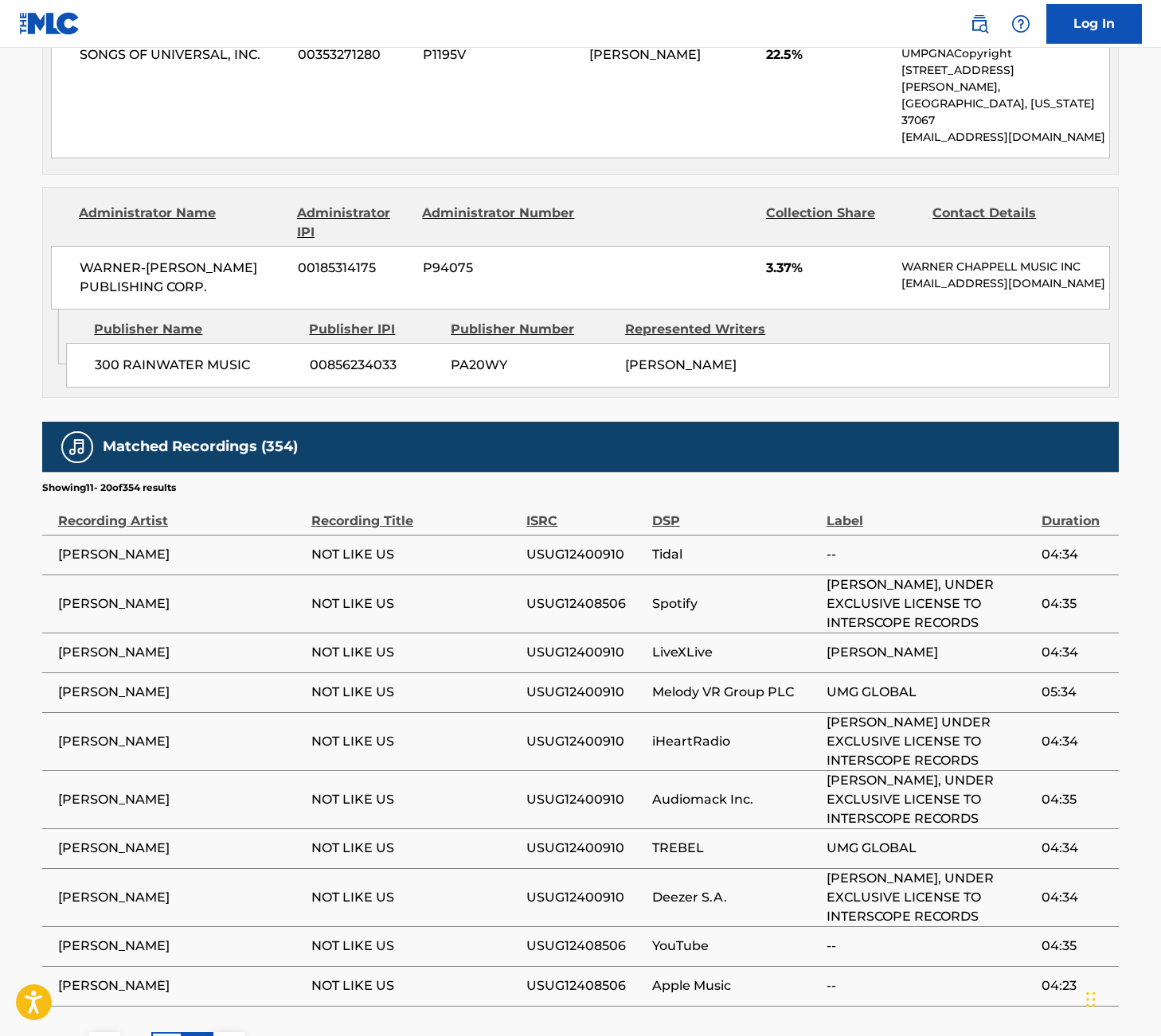
click at [194, 1035] on p "3" at bounding box center [197, 1048] width 7 height 19
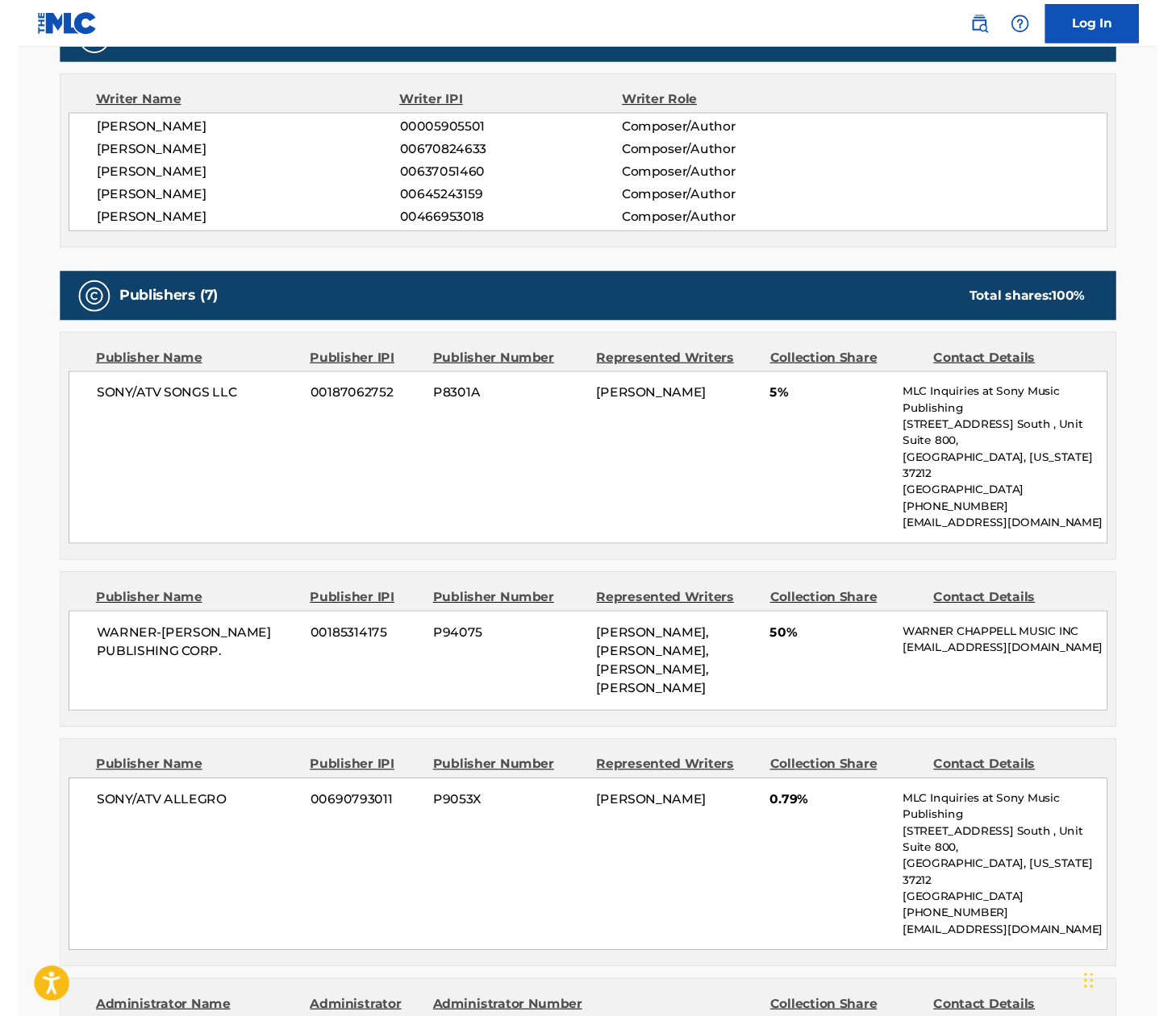
scroll to position [552, 0]
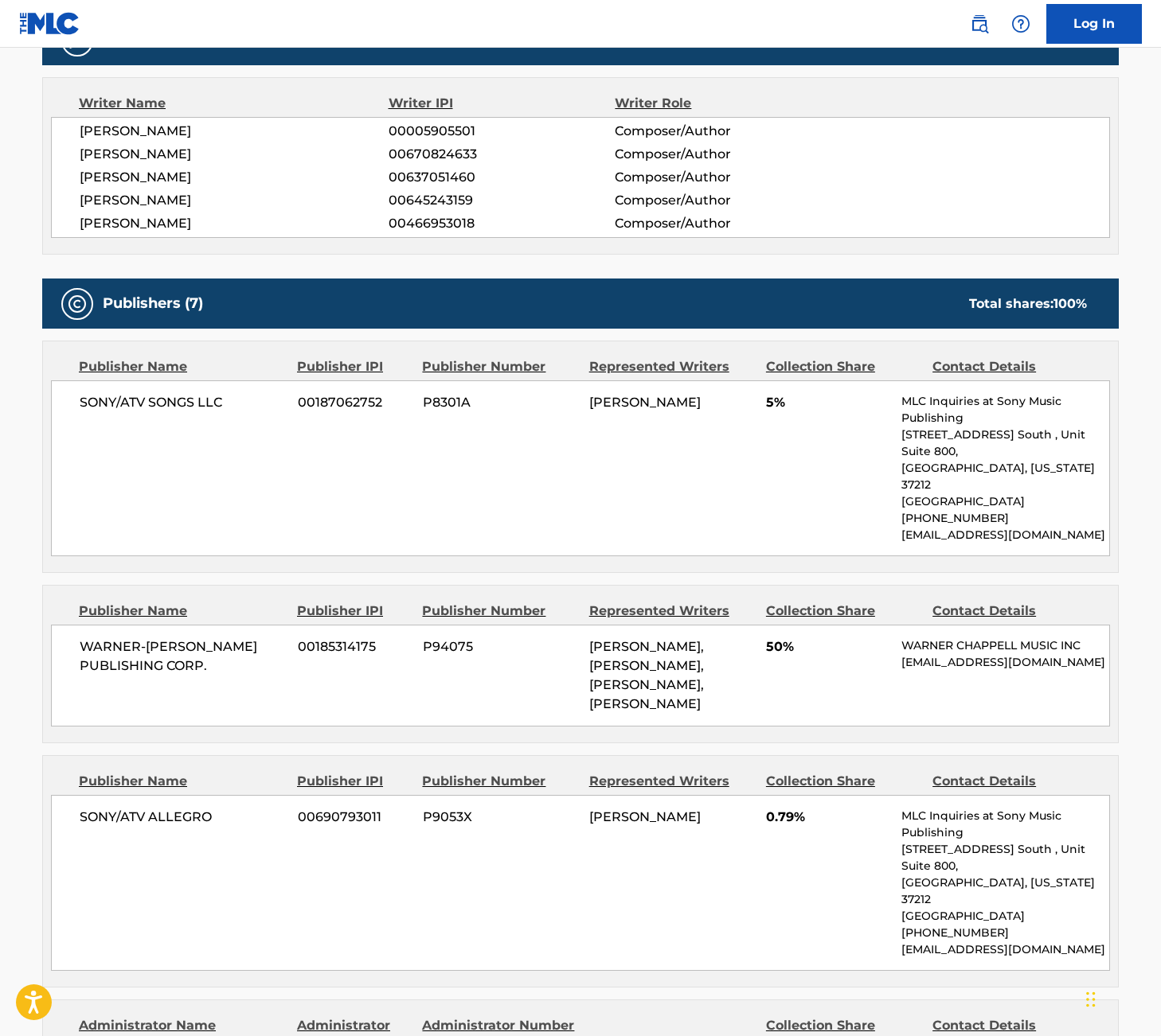
click at [106, 179] on span "[PERSON_NAME]" at bounding box center [234, 178] width 309 height 19
drag, startPoint x: 106, startPoint y: 179, endPoint x: 142, endPoint y: 178, distance: 36.0
click at [142, 178] on span "[PERSON_NAME]" at bounding box center [234, 178] width 309 height 19
copy span "[PERSON_NAME]"
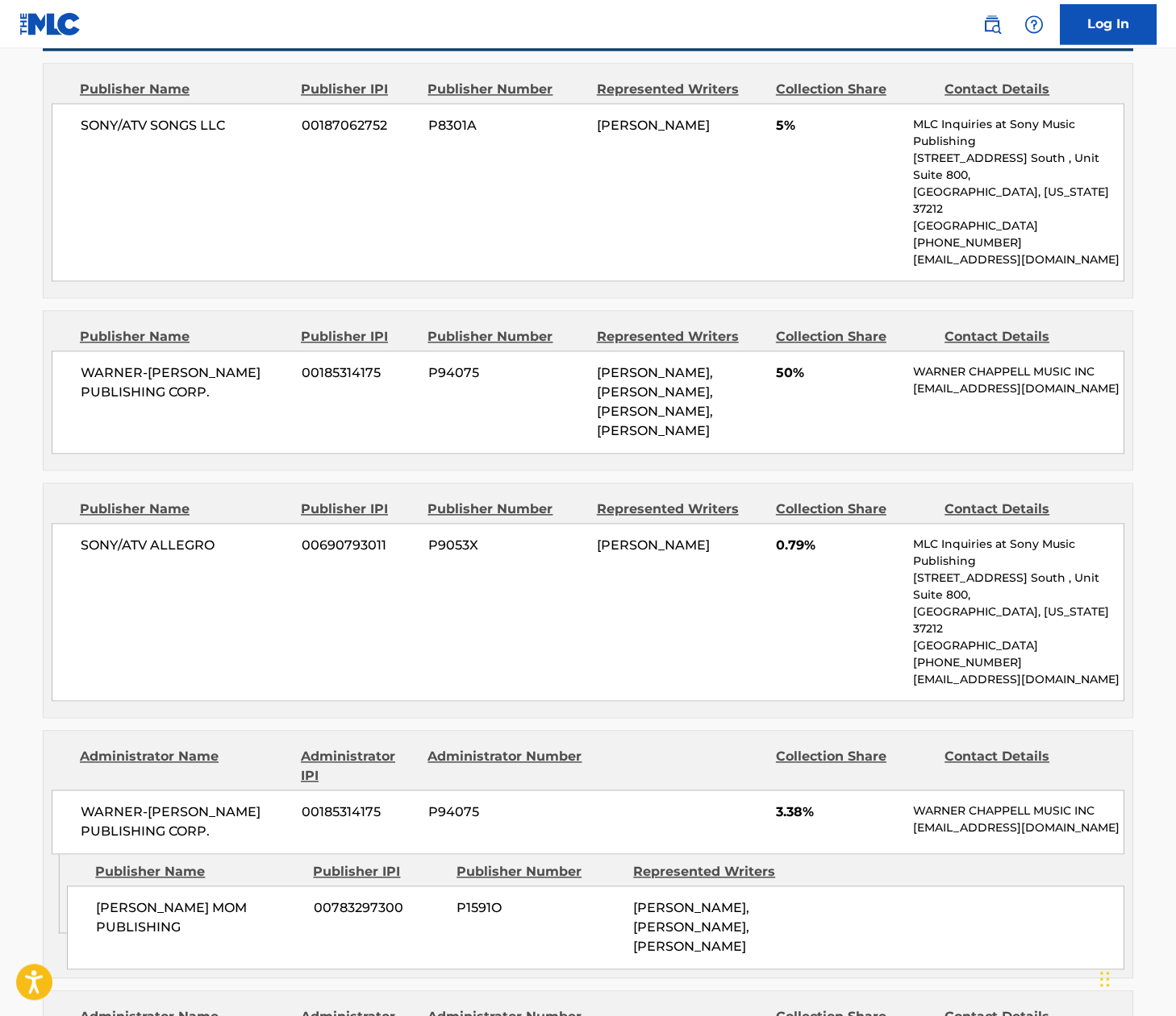
scroll to position [939, 0]
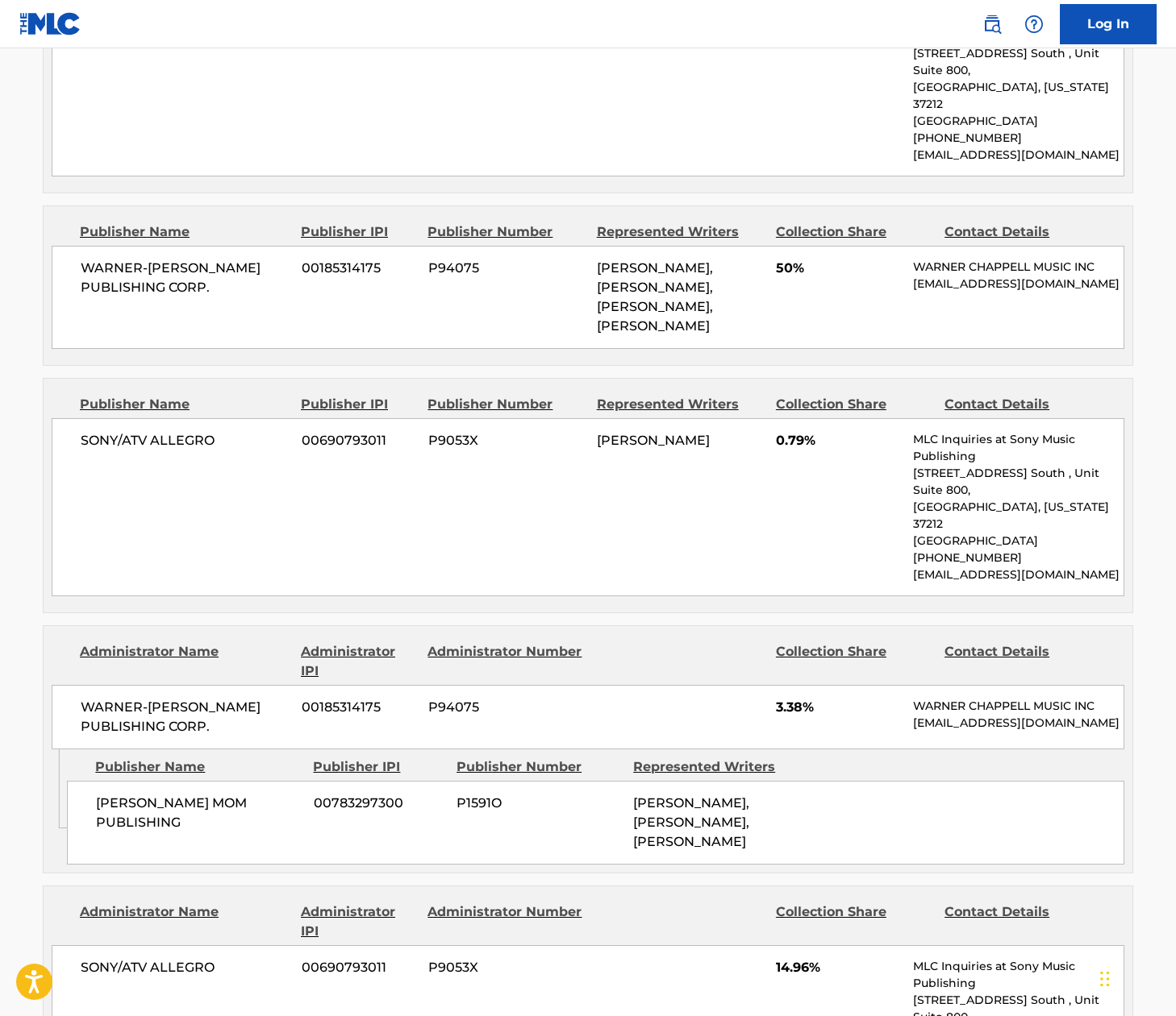
click at [574, 423] on div "SONY/ATV ALLEGRO 00690793011 P9053X DIJON [PERSON_NAME] 0.79% MLC Inquiries at …" at bounding box center [588, 507] width 1072 height 178
click at [608, 433] on span "[PERSON_NAME]" at bounding box center [653, 440] width 113 height 15
copy span "[GEOGRAPHIC_DATA]"
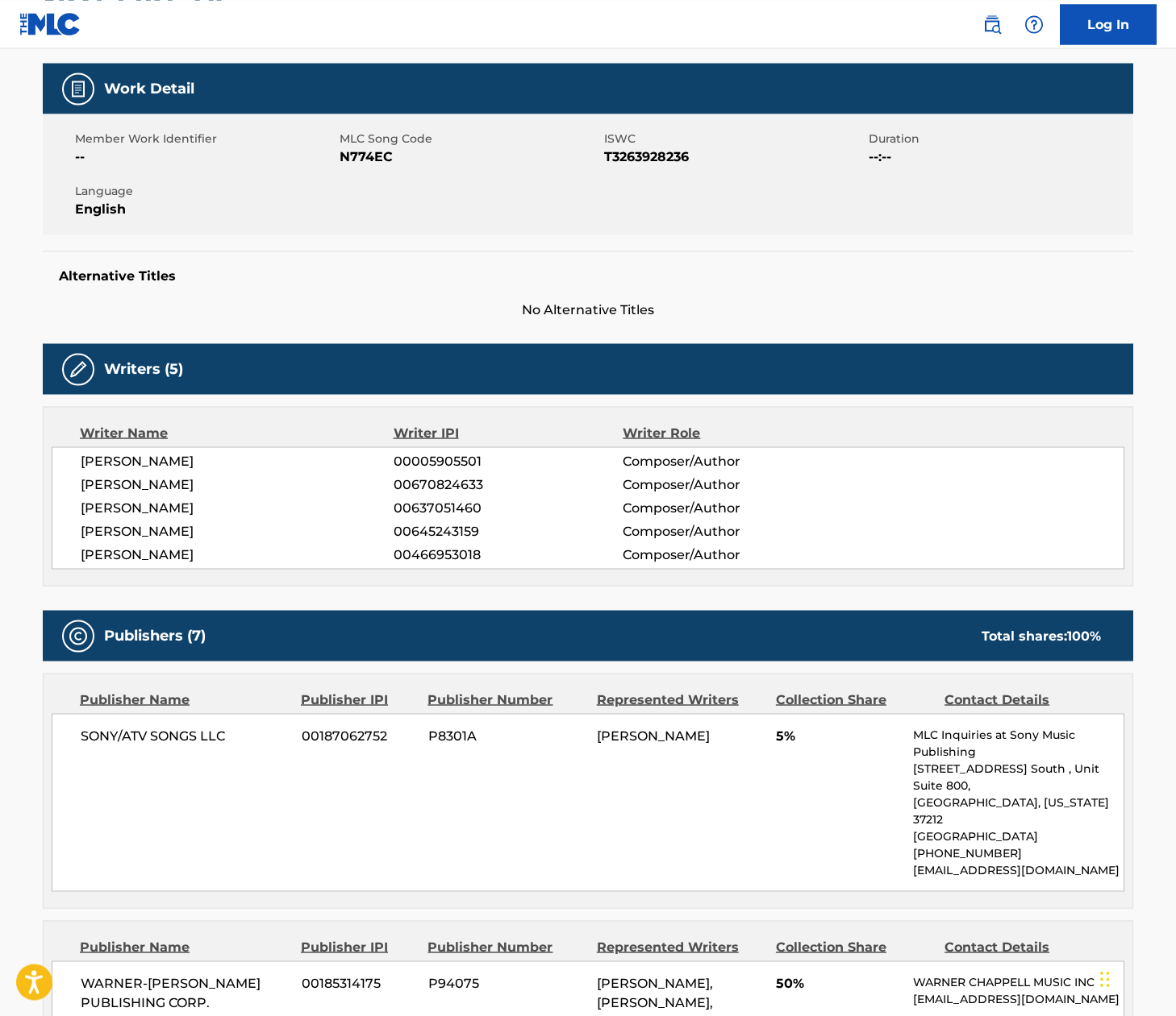
scroll to position [223, 0]
click at [224, 558] on span "[PERSON_NAME]" at bounding box center [237, 555] width 313 height 20
copy span "SPEARS"
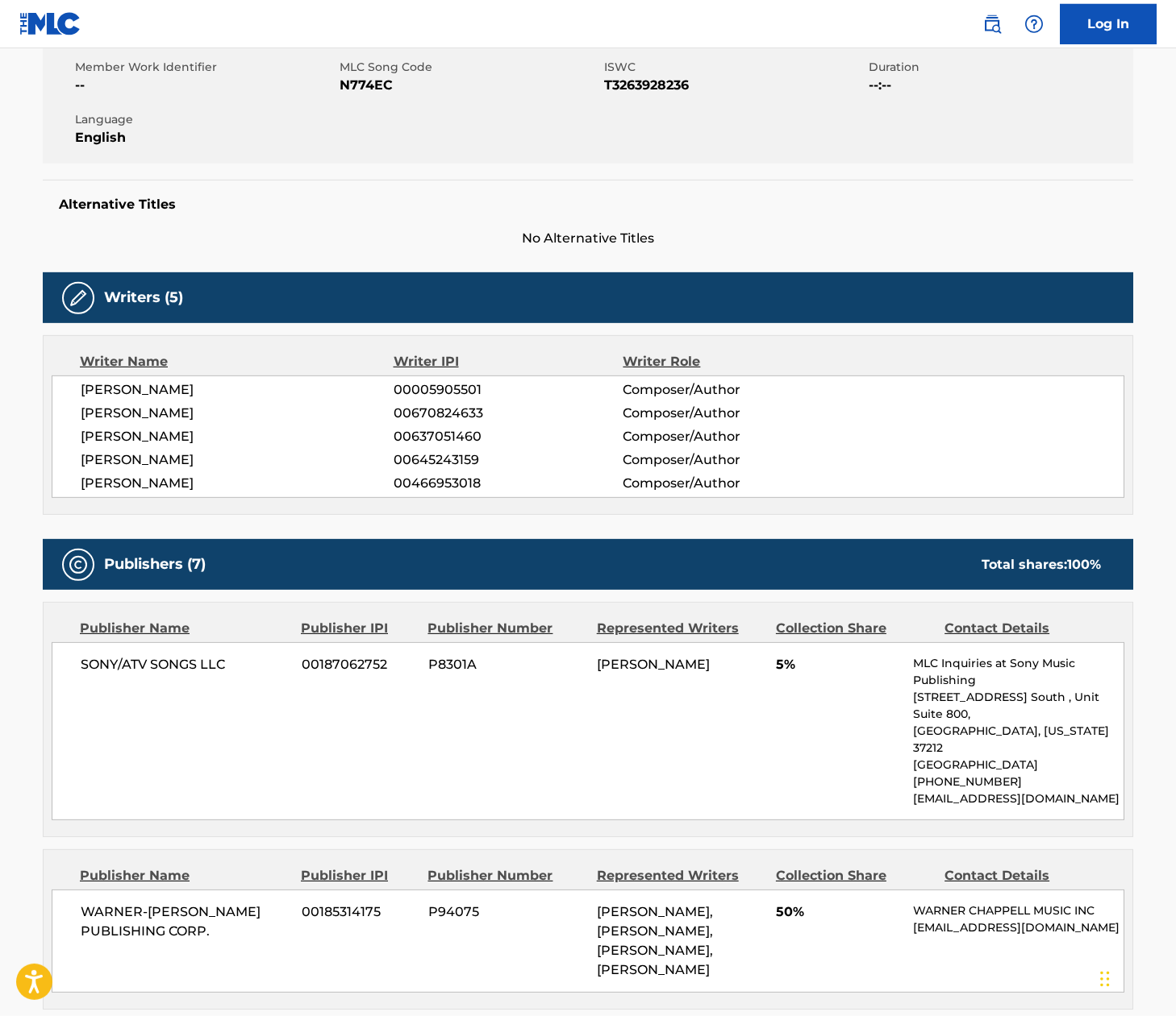
scroll to position [456, 0]
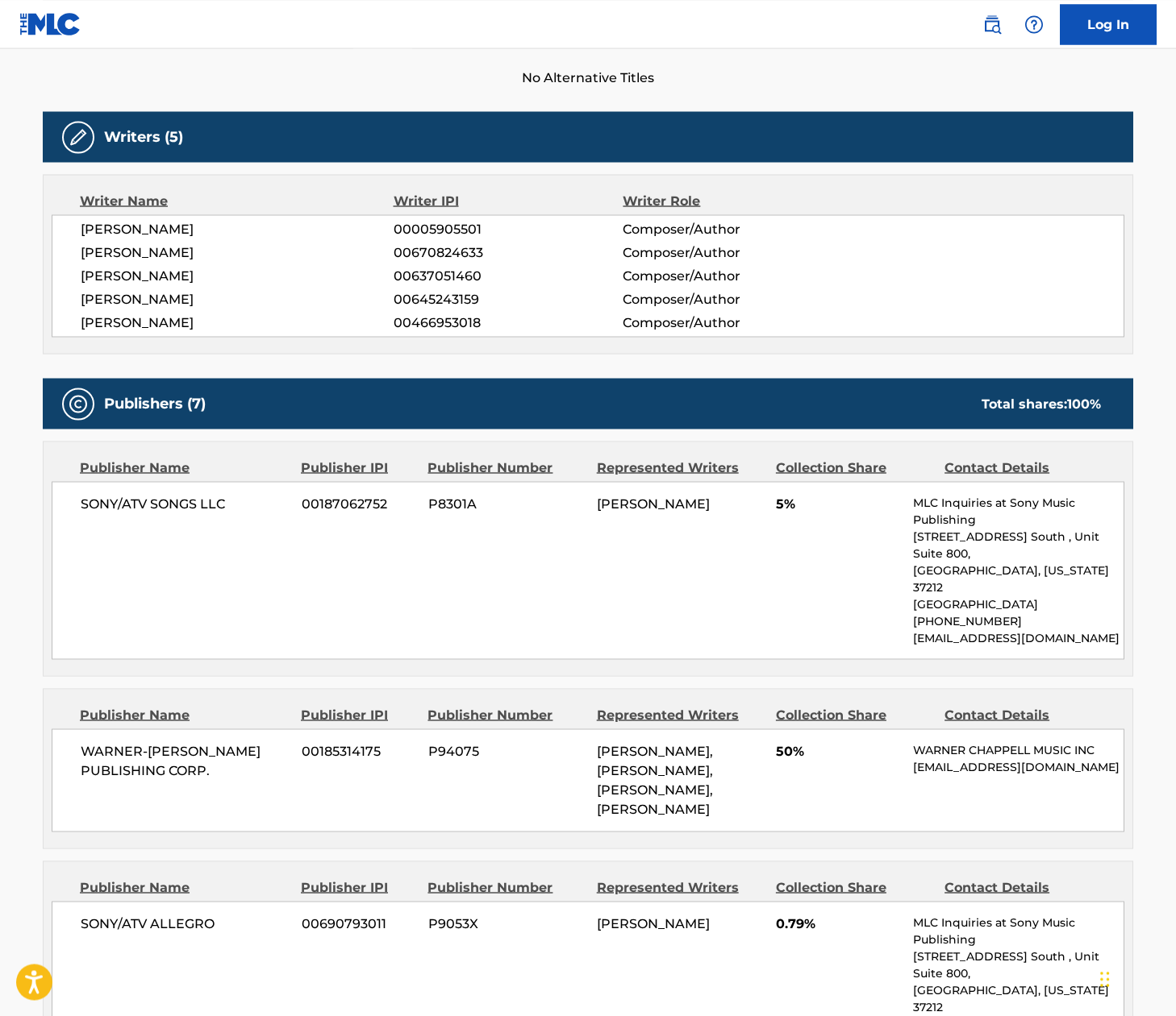
click at [578, 572] on div "SONY/ATV SONGS LLC 00187062752 P8301A [PERSON_NAME] 5% MLC Inquiries at Sony Mu…" at bounding box center [588, 570] width 1072 height 178
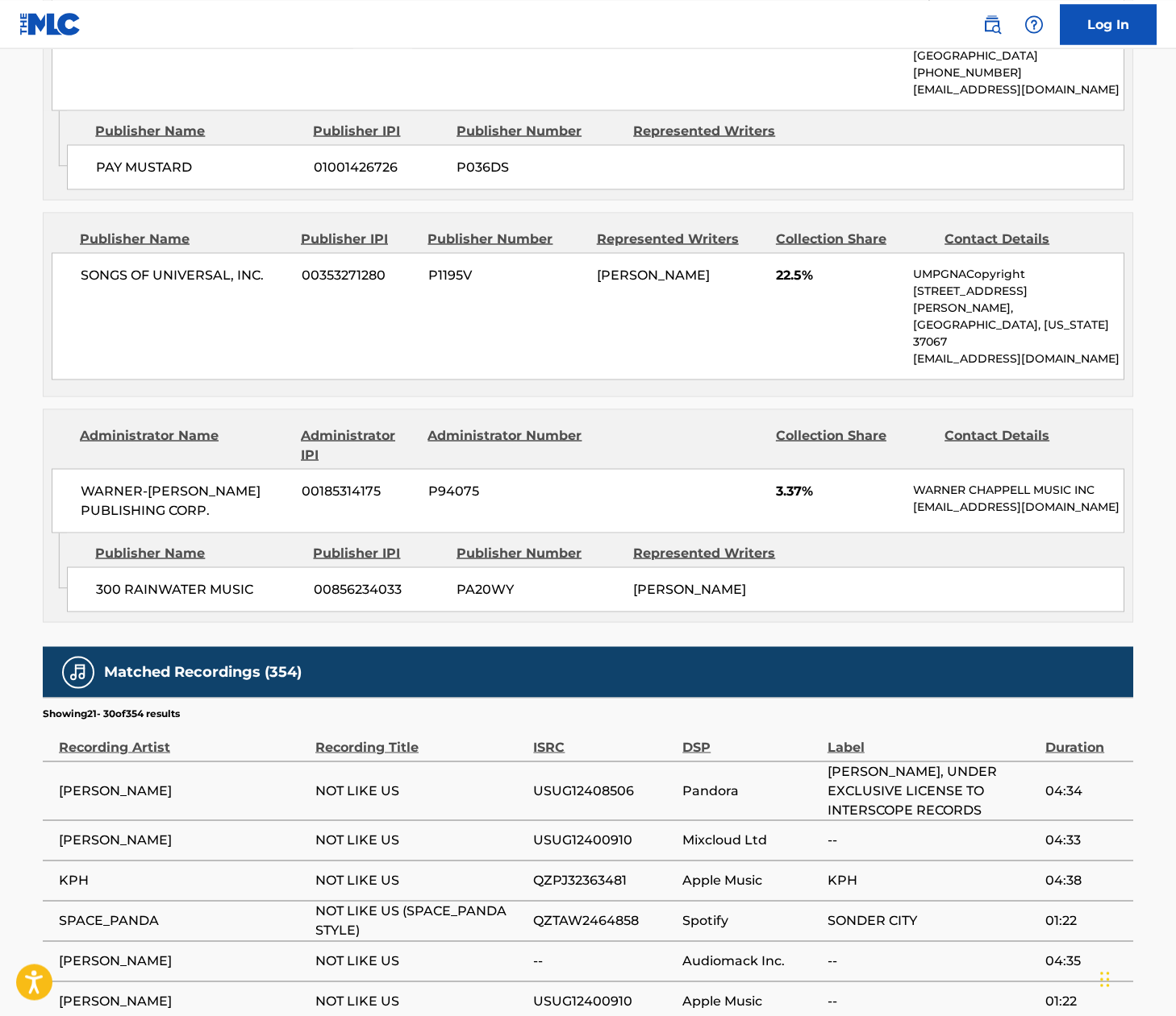
scroll to position [2186, 0]
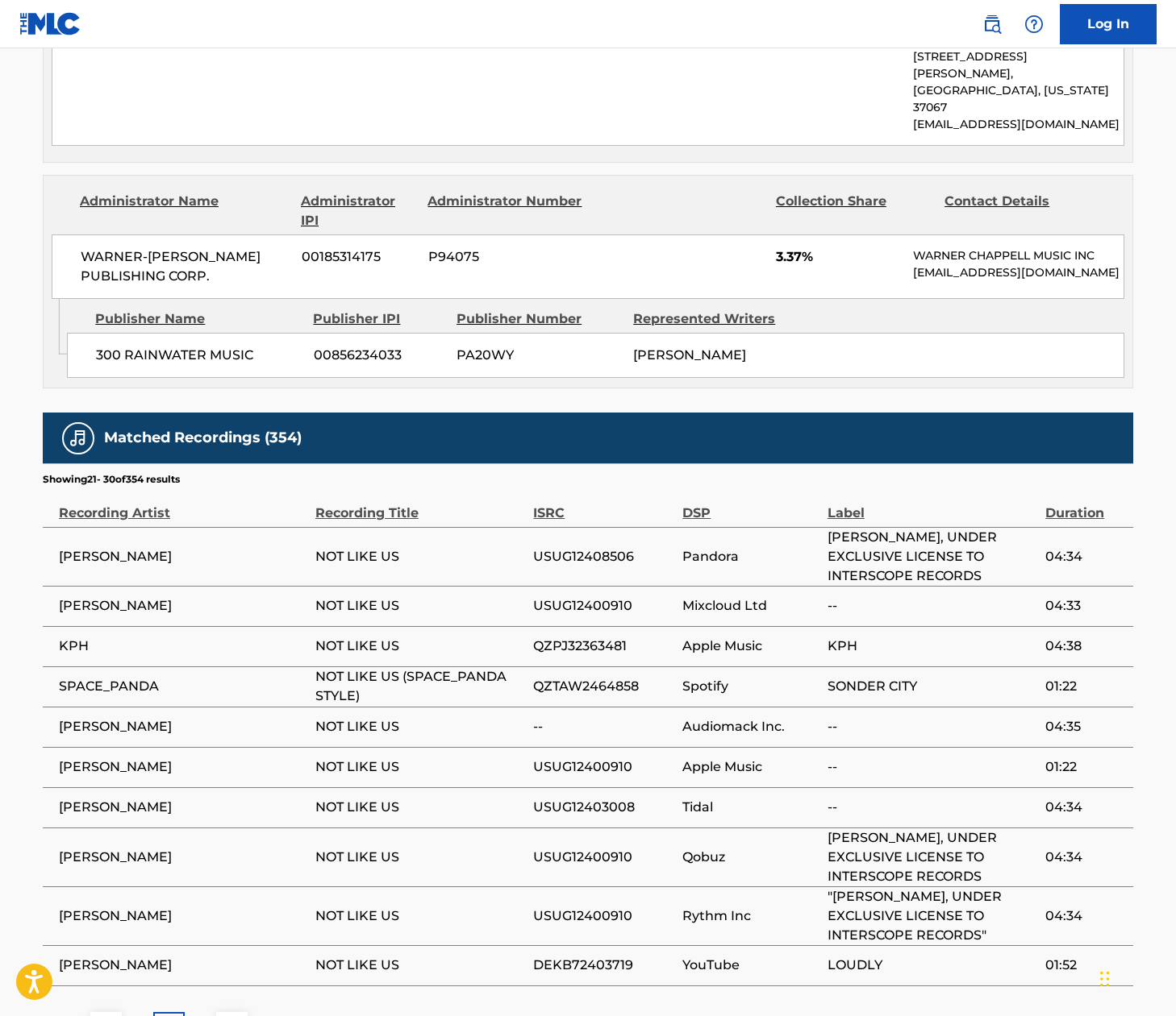
click at [577, 879] on div "Matched Recordings (354) Showing 21 - 30 of 354 results Recording Artist Record…" at bounding box center [588, 728] width 1090 height 631
click at [103, 1018] on img at bounding box center [107, 1028] width 20 height 20
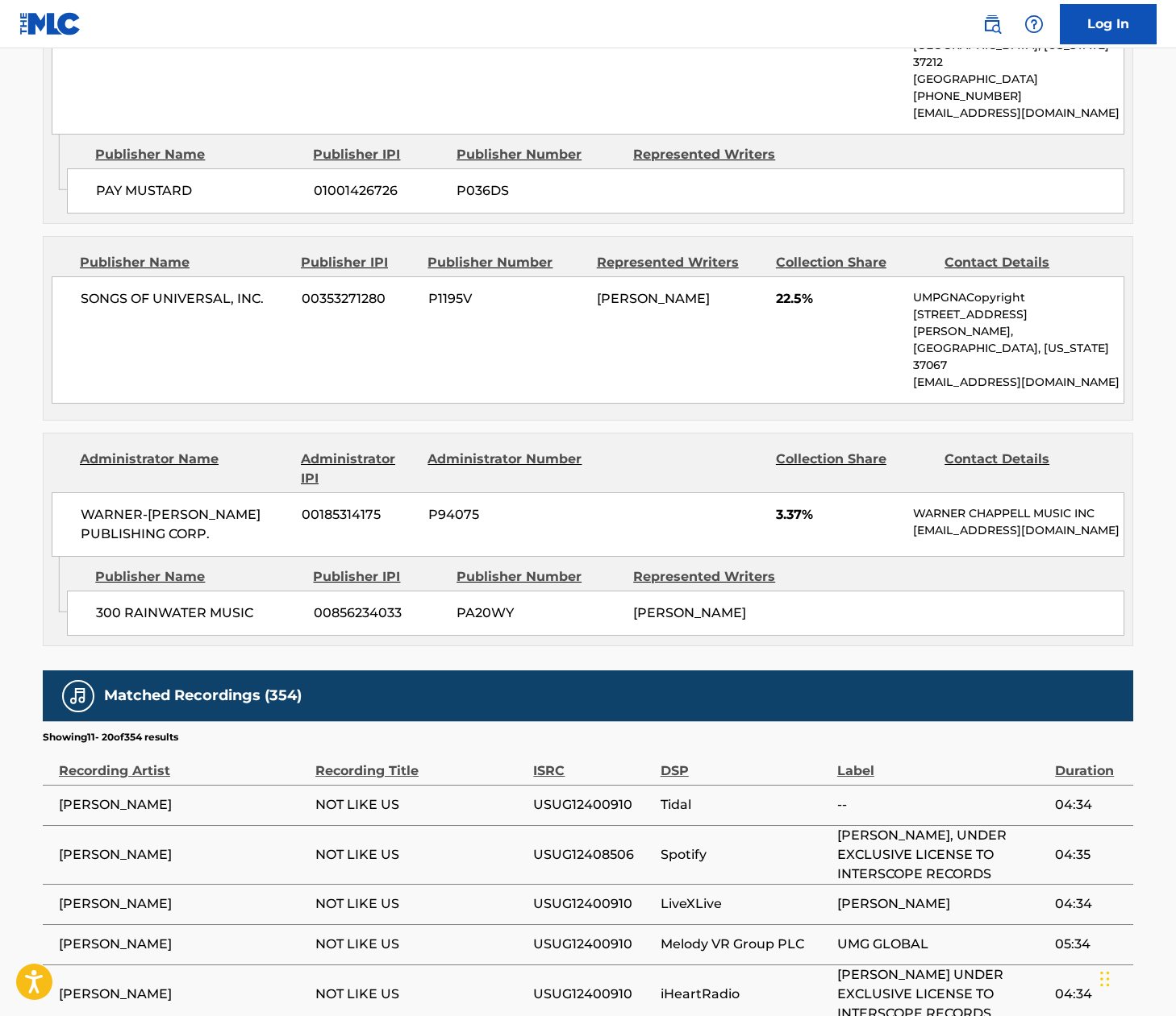
scroll to position [2204, 0]
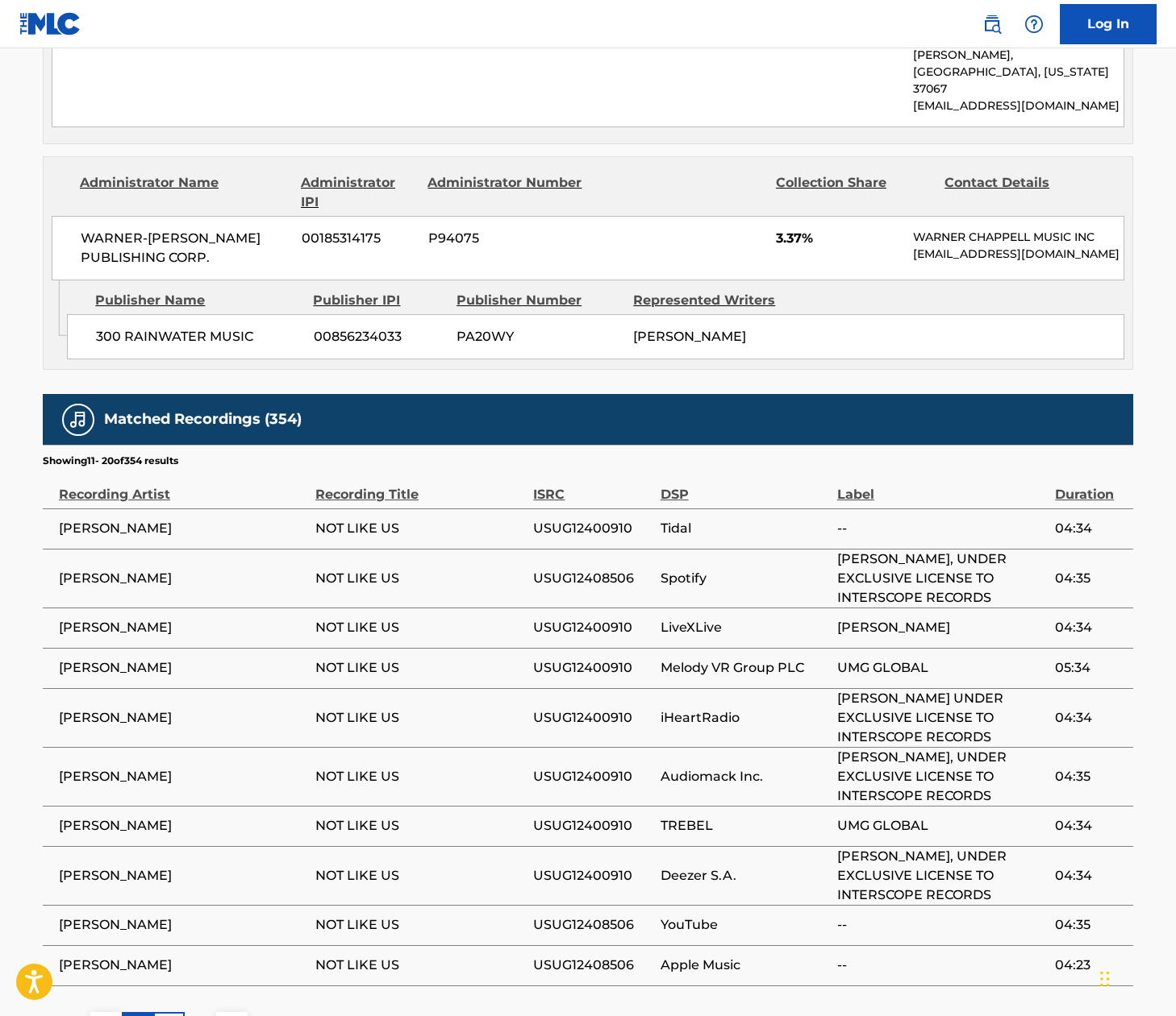
click at [141, 1012] on div "1" at bounding box center [137, 1028] width 31 height 31
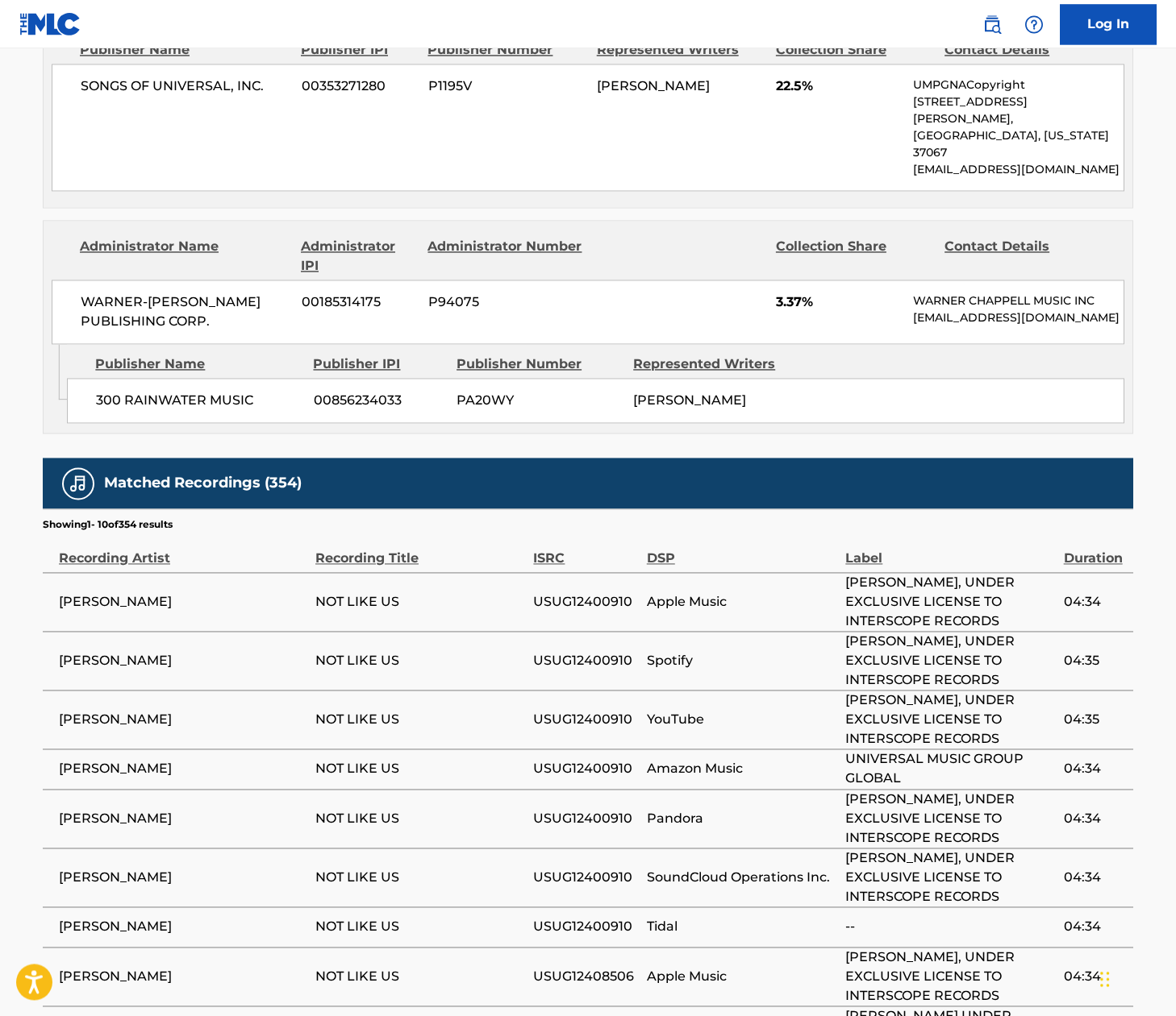
scroll to position [2260, 0]
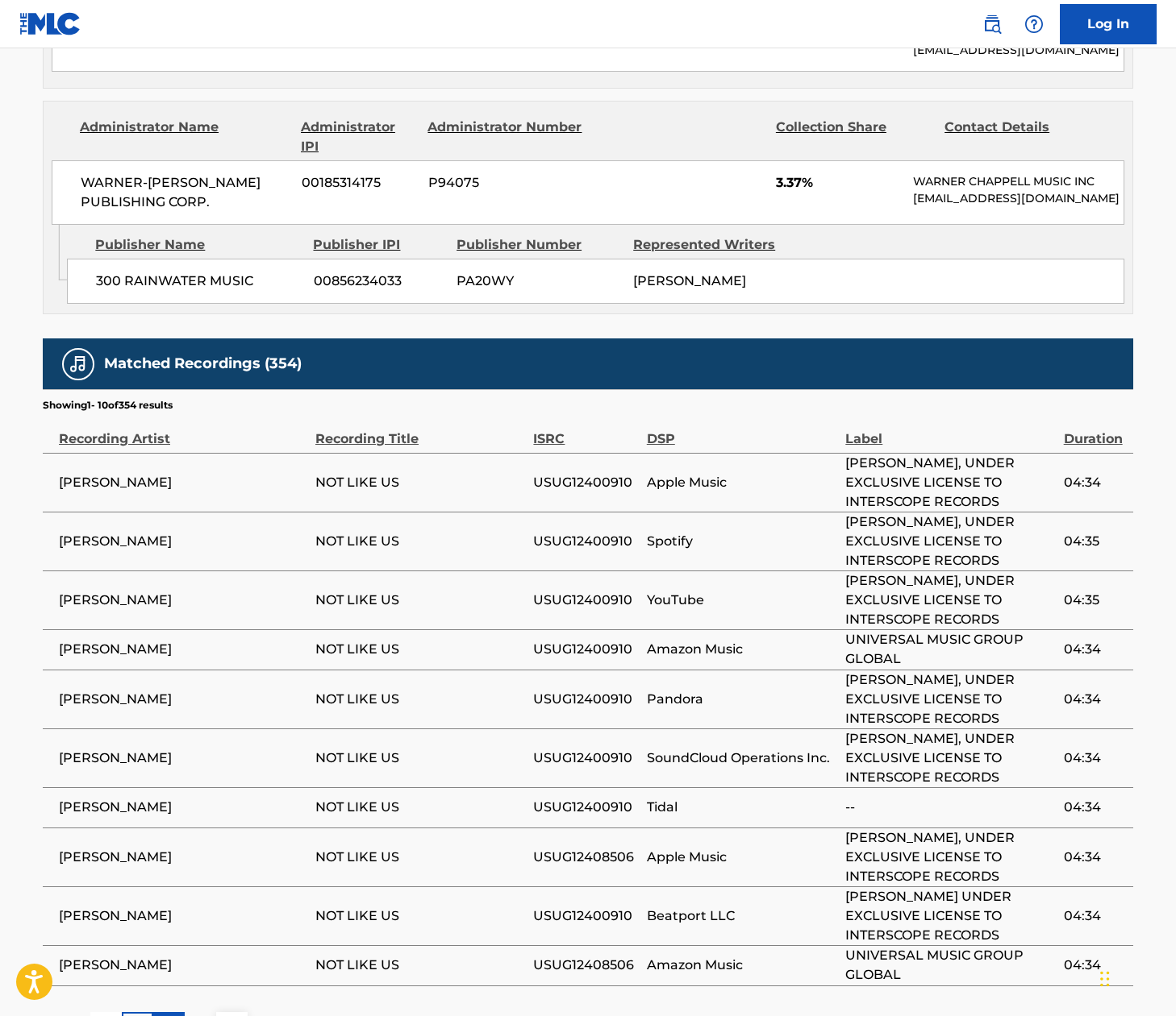
click at [173, 1018] on p "2" at bounding box center [169, 1028] width 7 height 20
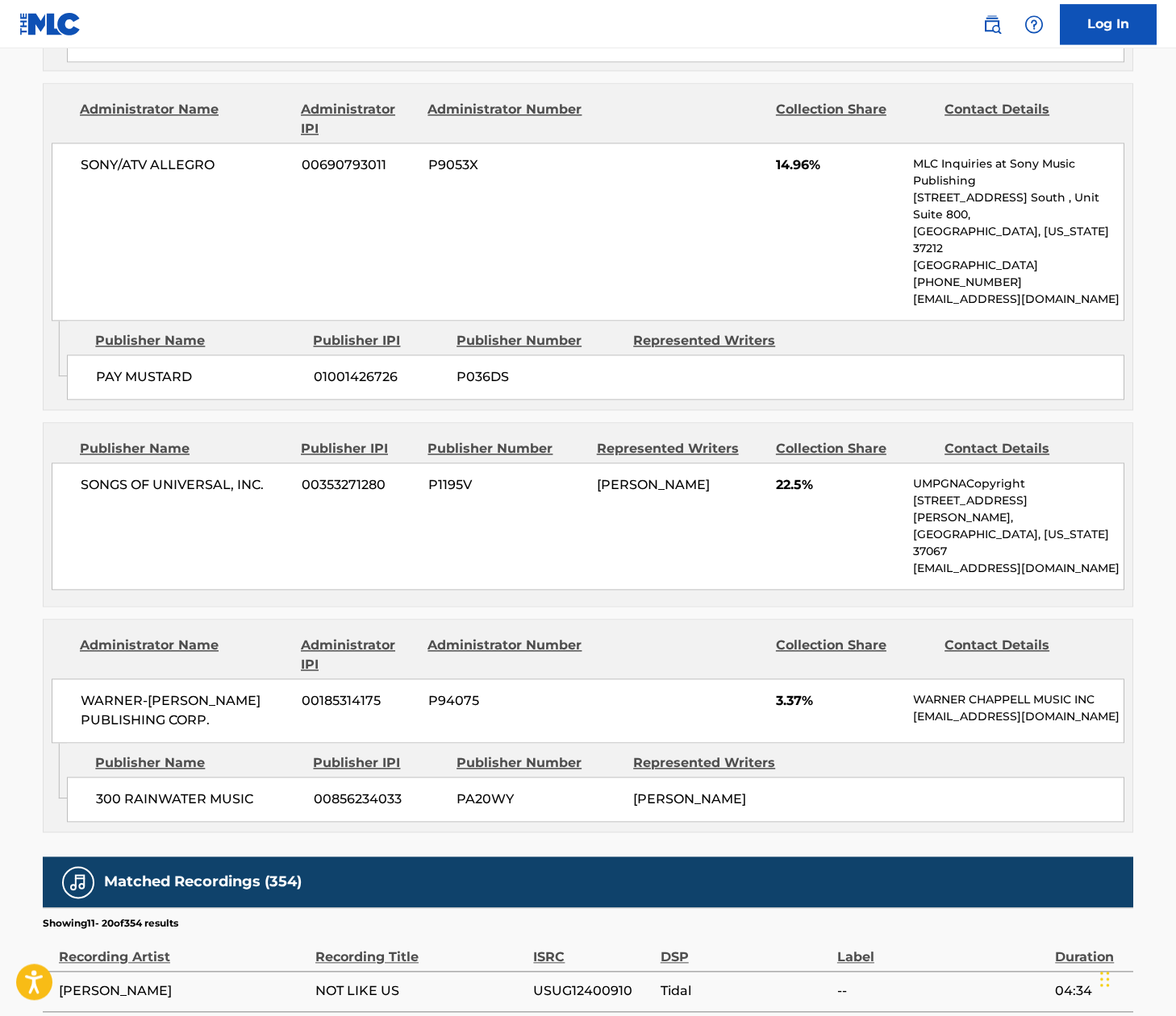
scroll to position [2204, 0]
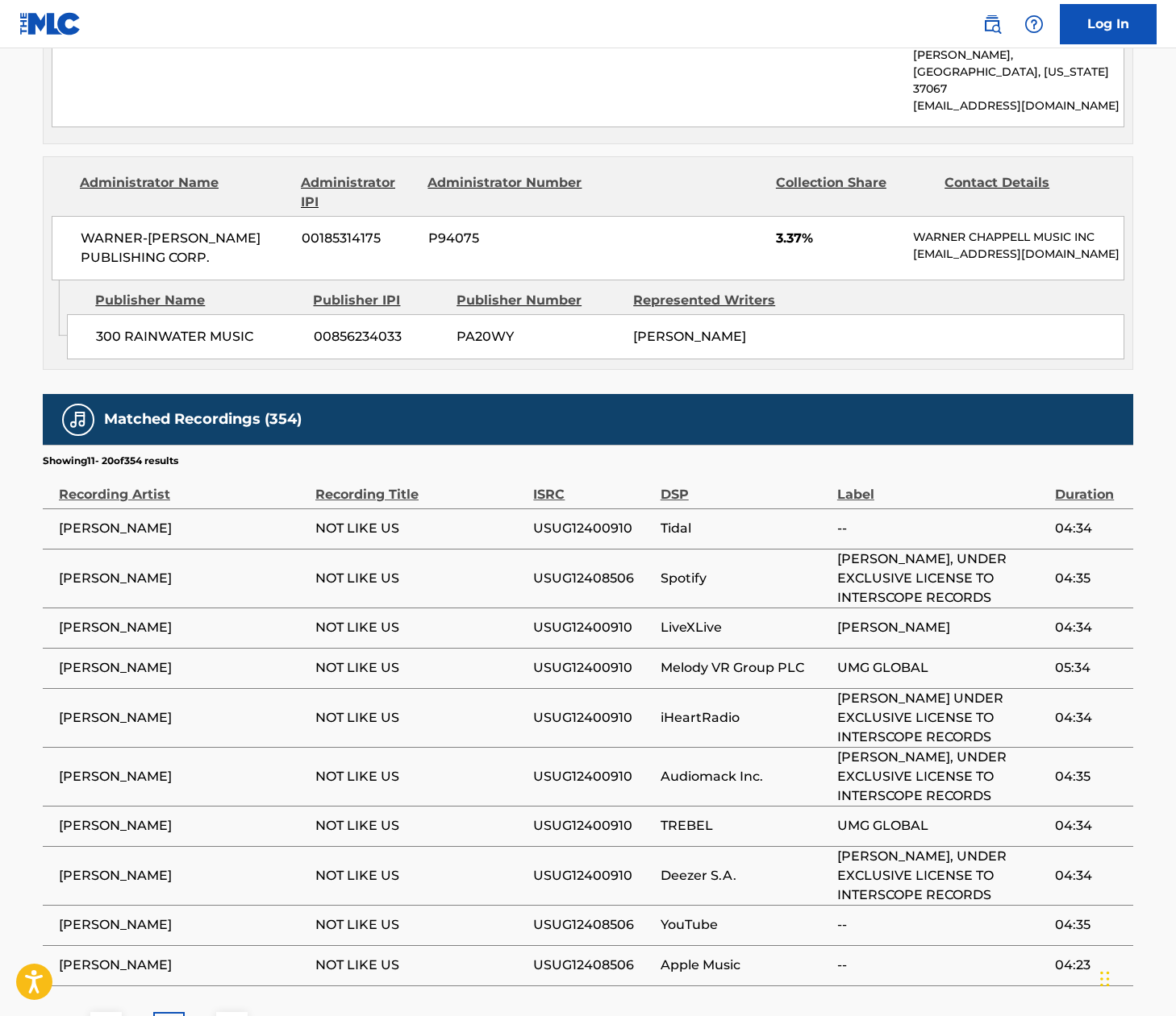
click at [169, 1018] on p "2" at bounding box center [169, 1028] width 7 height 20
click at [206, 1012] on div "3" at bounding box center [200, 1028] width 31 height 31
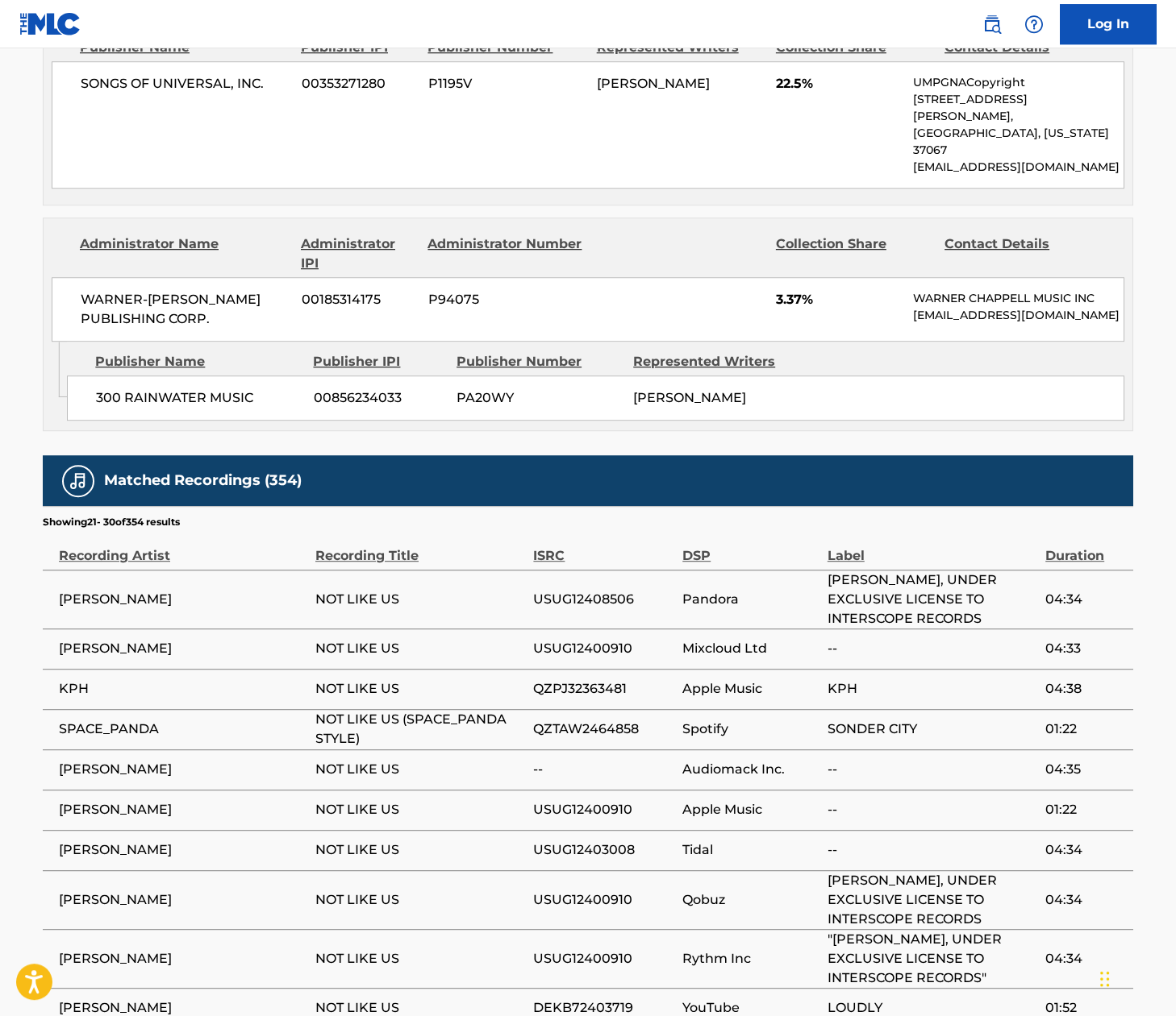
scroll to position [2186, 0]
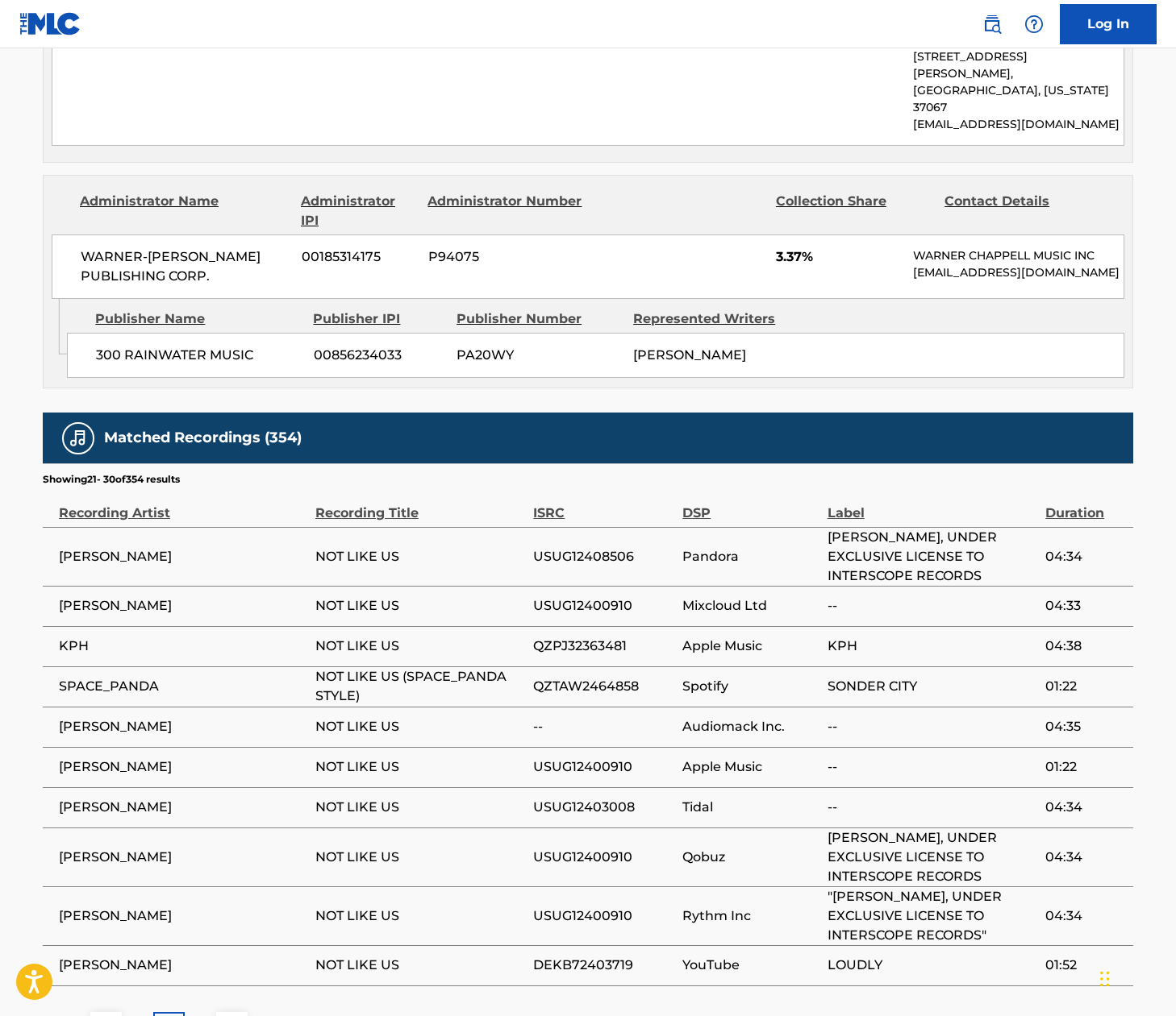
click at [581, 677] on span "QZTAW2464858" at bounding box center [603, 687] width 141 height 20
copy span "QZTAW2464858"
click at [173, 1018] on p "3" at bounding box center [169, 1028] width 7 height 20
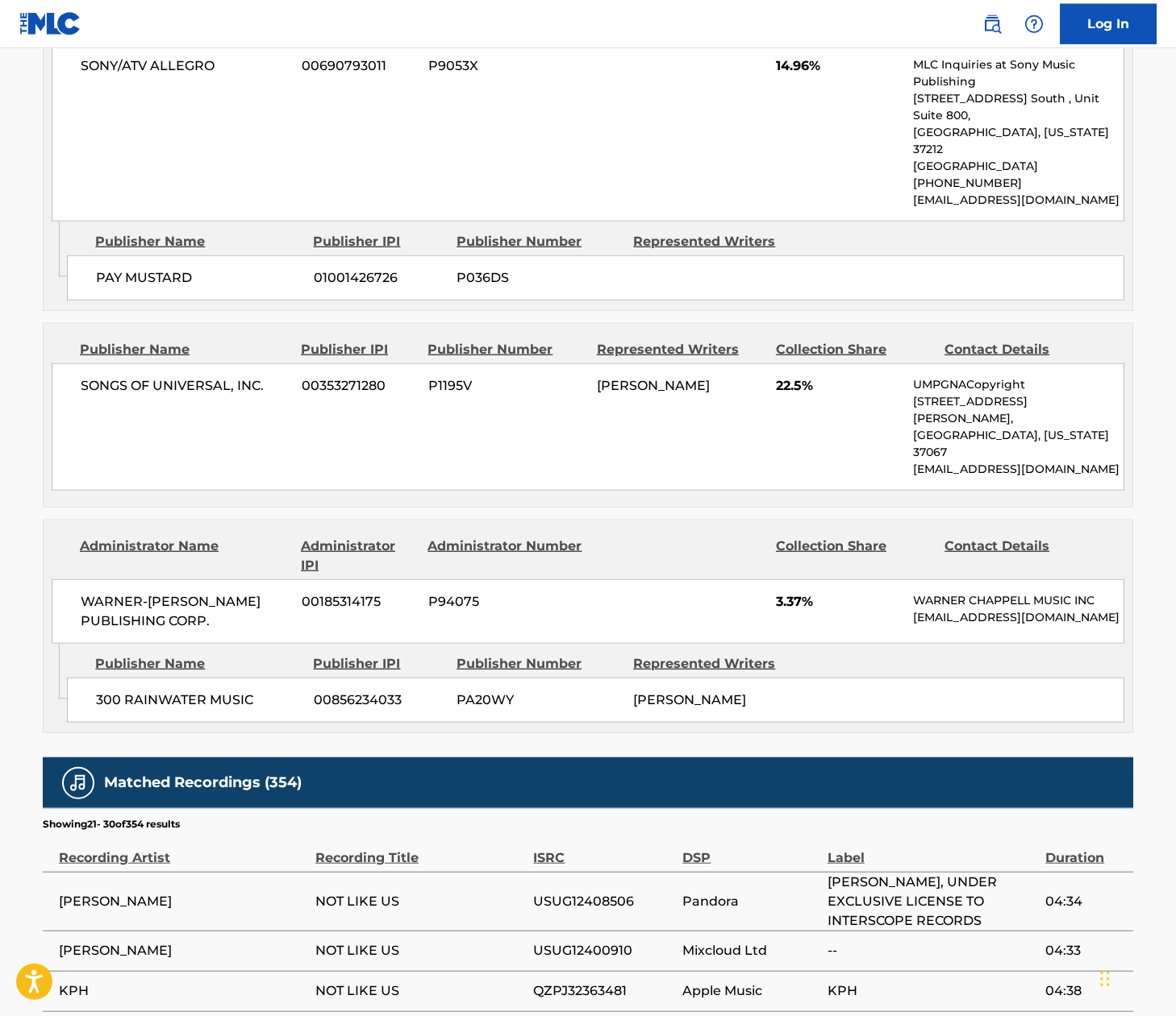
scroll to position [2146, 0]
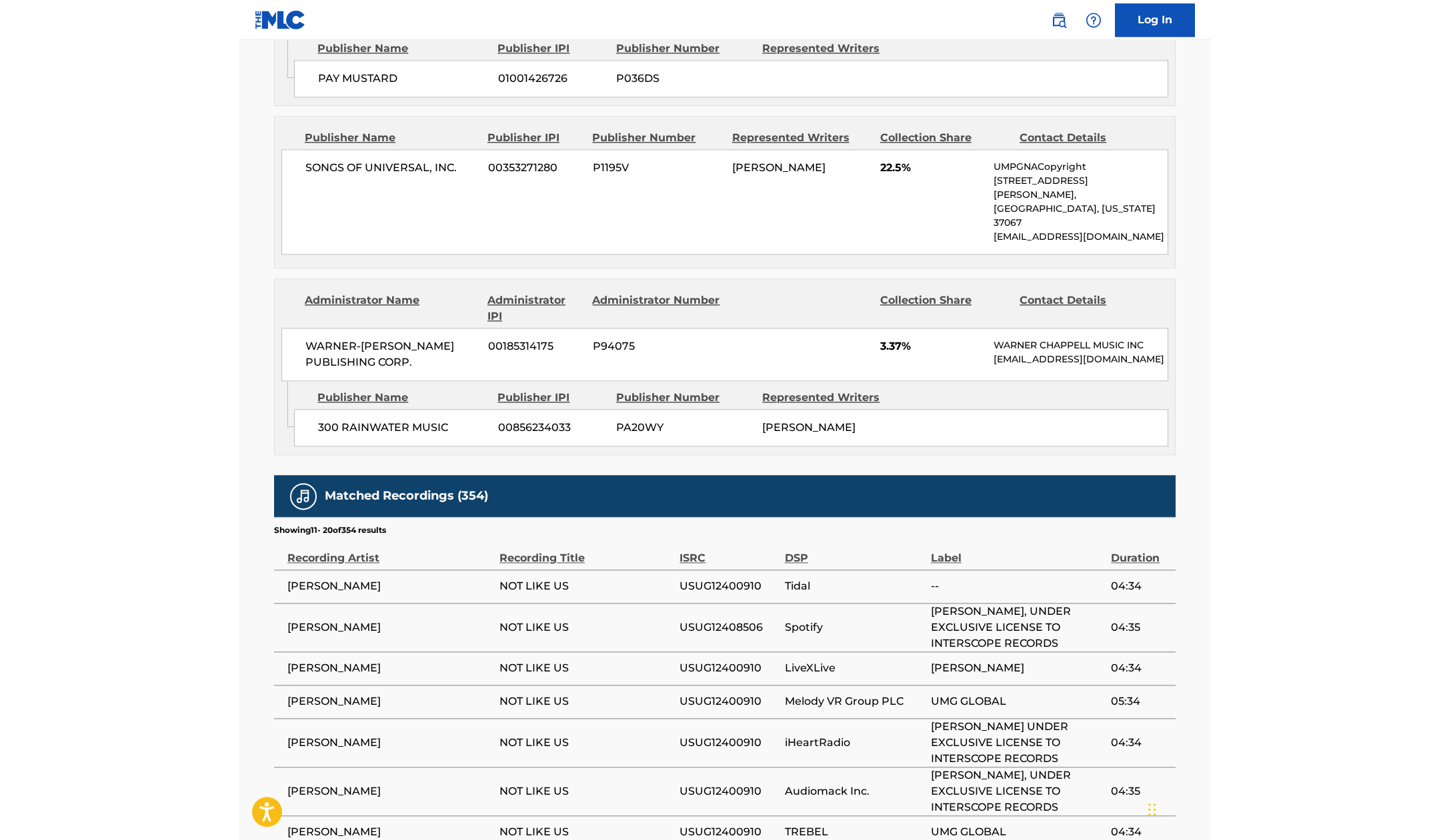
scroll to position [1795, 0]
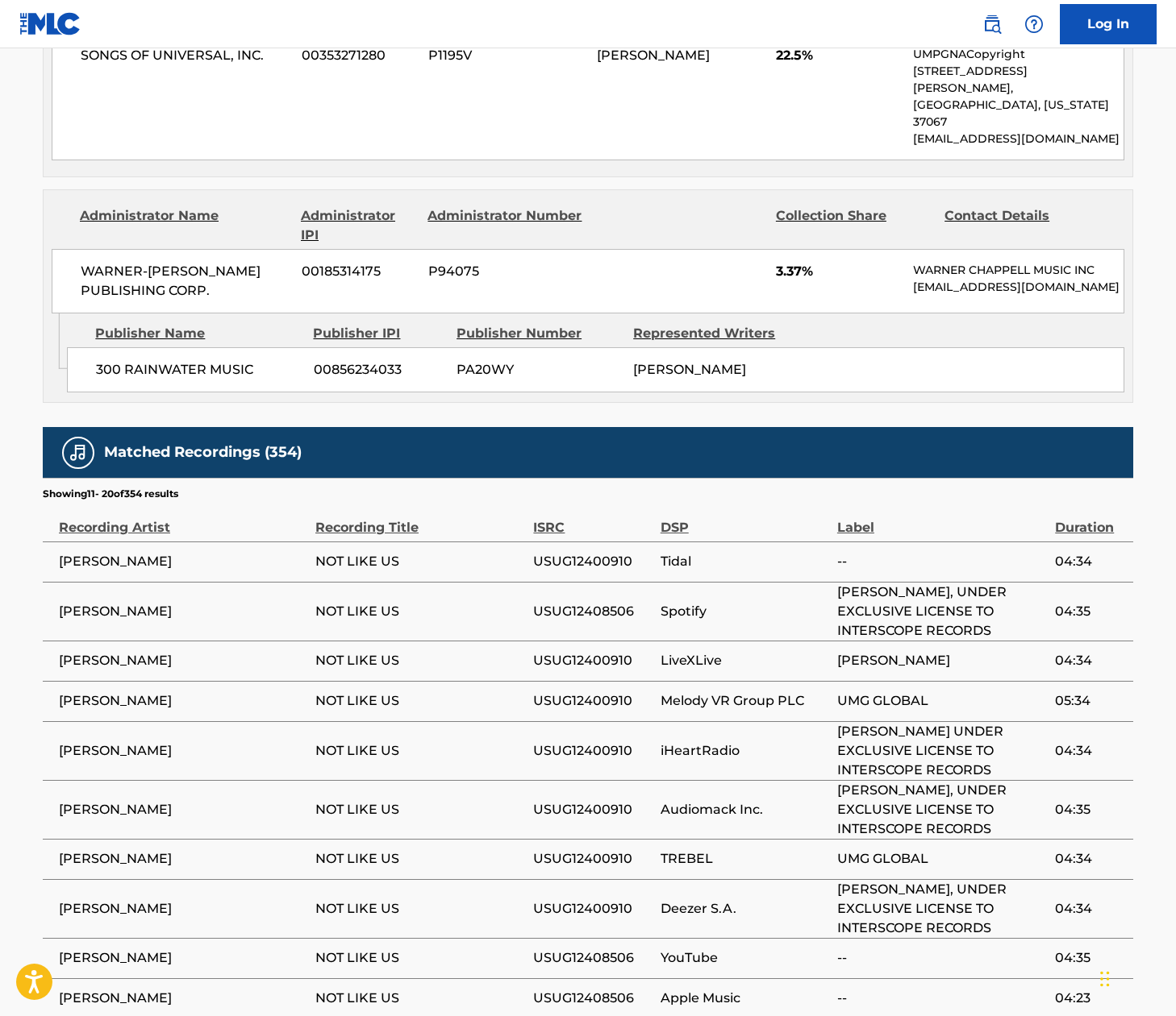
click at [584, 602] on span "USUG12408506" at bounding box center [592, 612] width 118 height 20
copy span "USUG12408506"
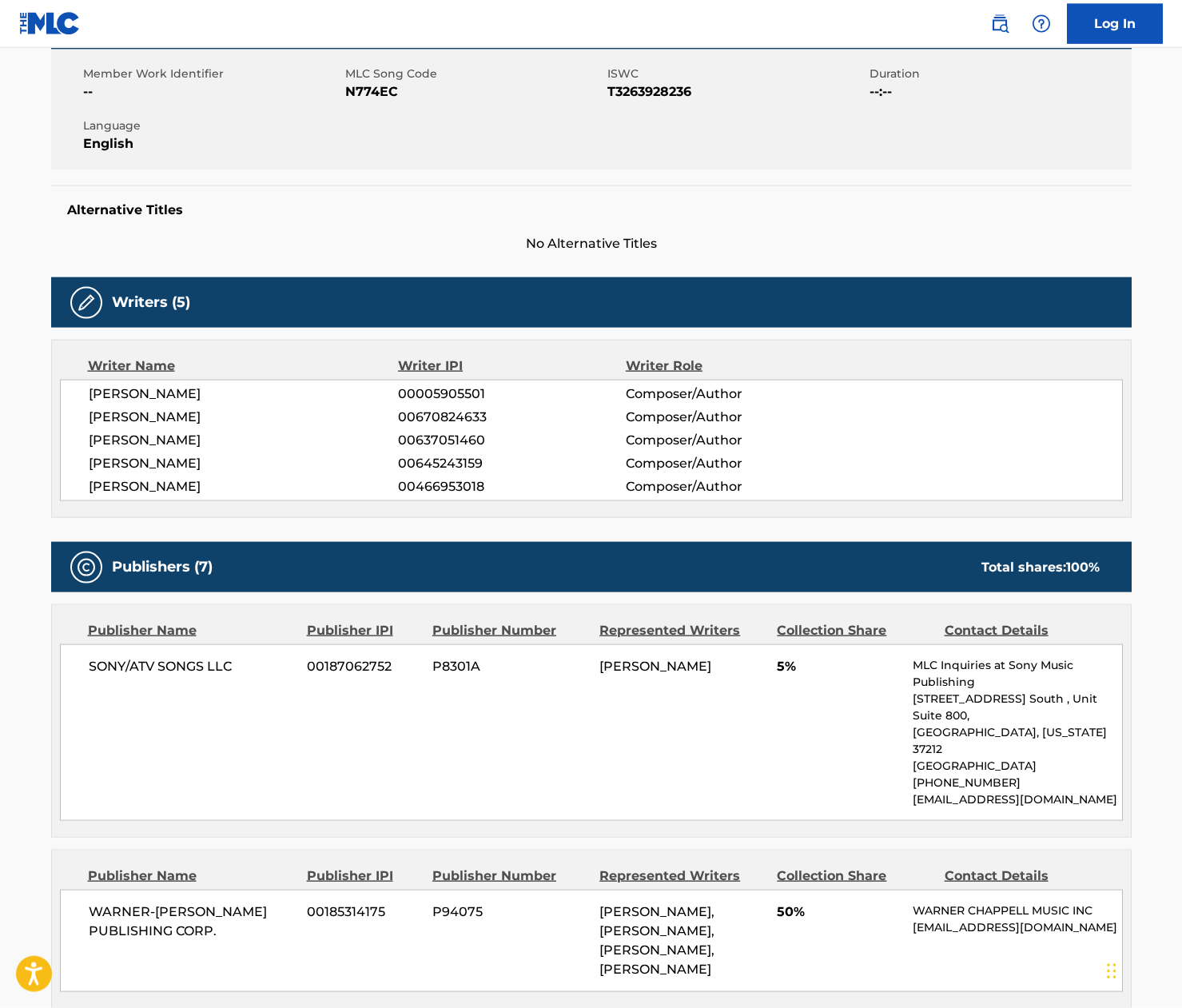
scroll to position [0, 0]
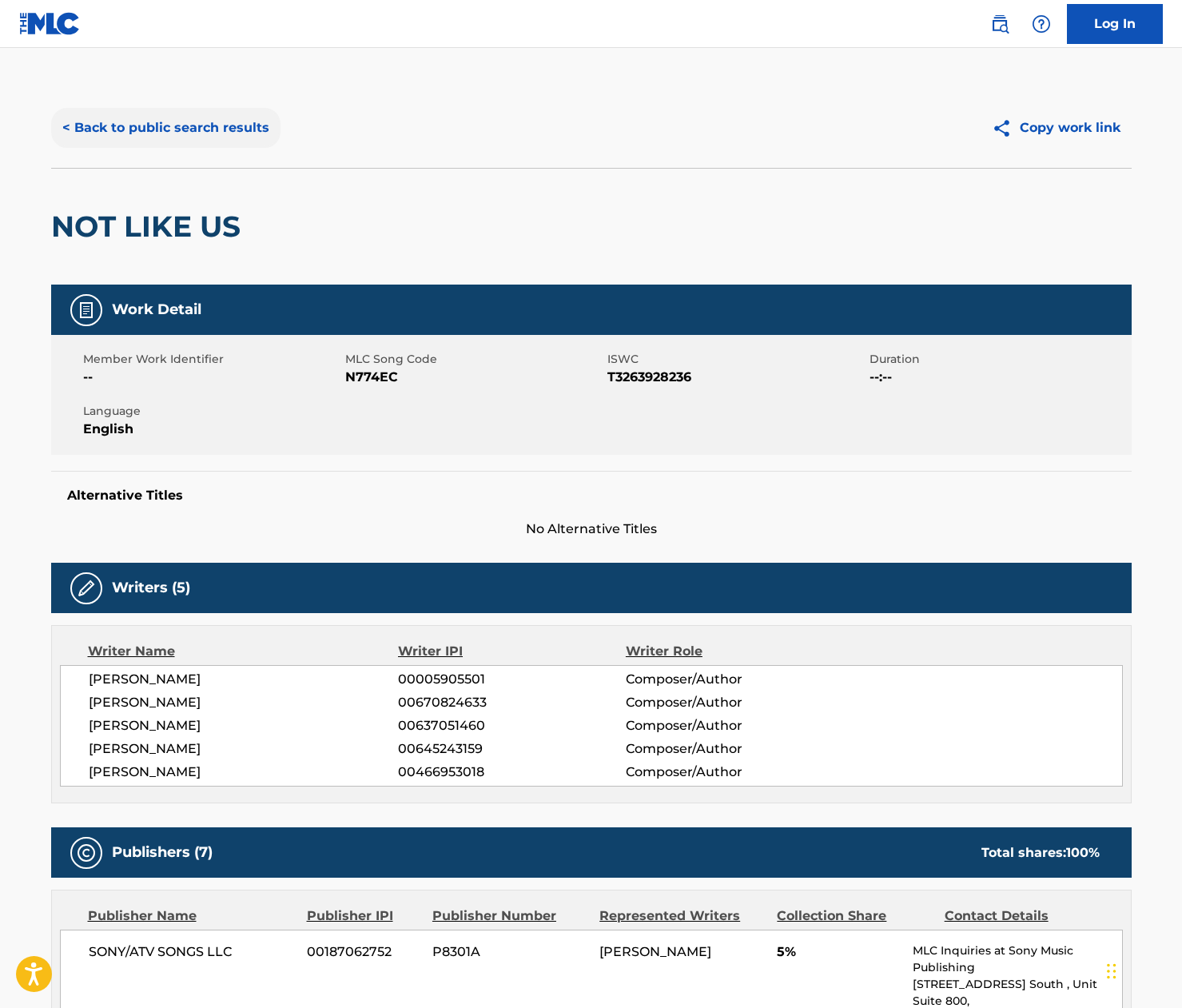
click at [172, 130] on button "< Back to public search results" at bounding box center [166, 127] width 229 height 40
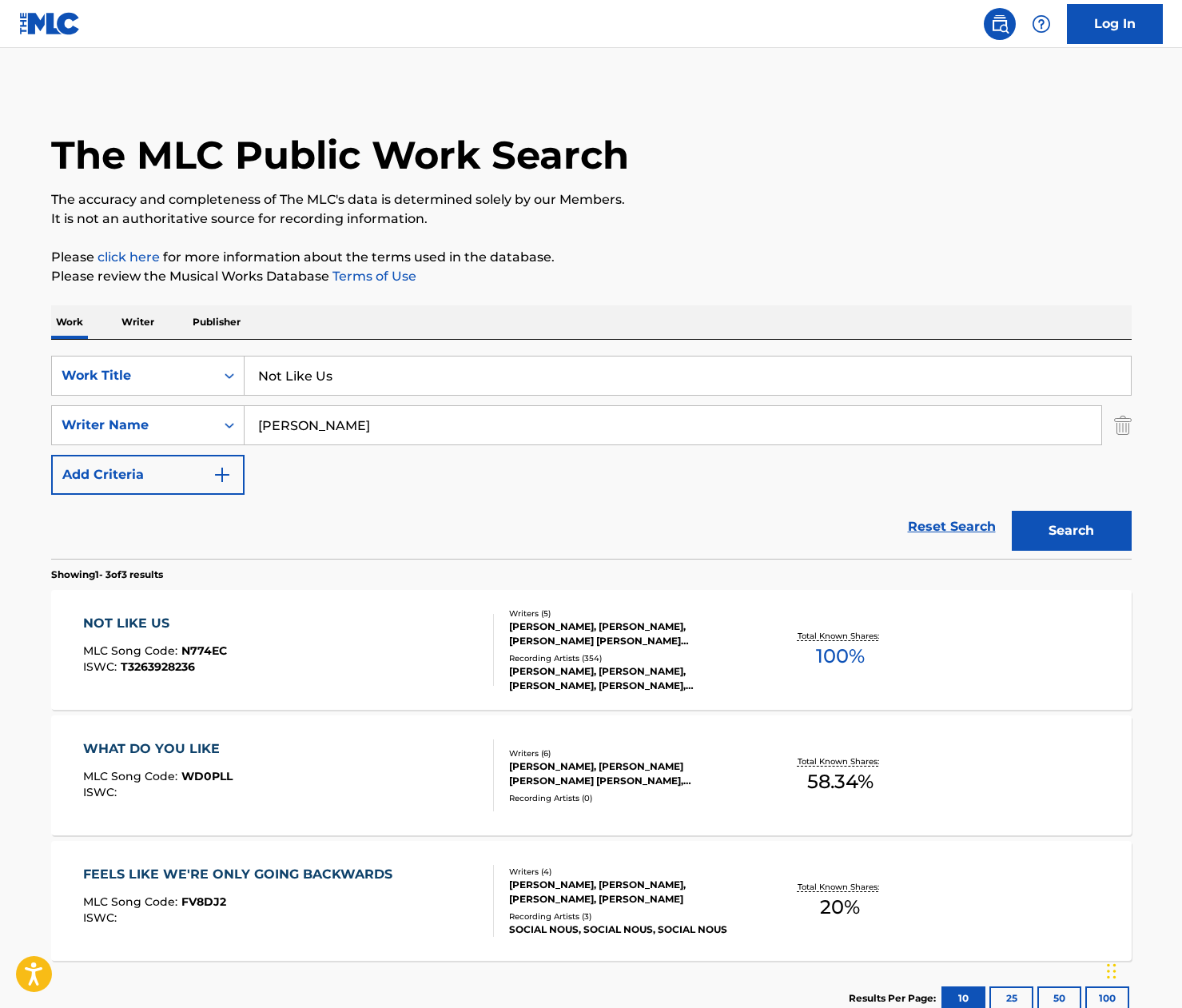
drag, startPoint x: 659, startPoint y: 155, endPoint x: 519, endPoint y: 96, distance: 151.9
click at [659, 155] on div "The MLC Public Work Search" at bounding box center [592, 146] width 1081 height 116
